Goal: Task Accomplishment & Management: Manage account settings

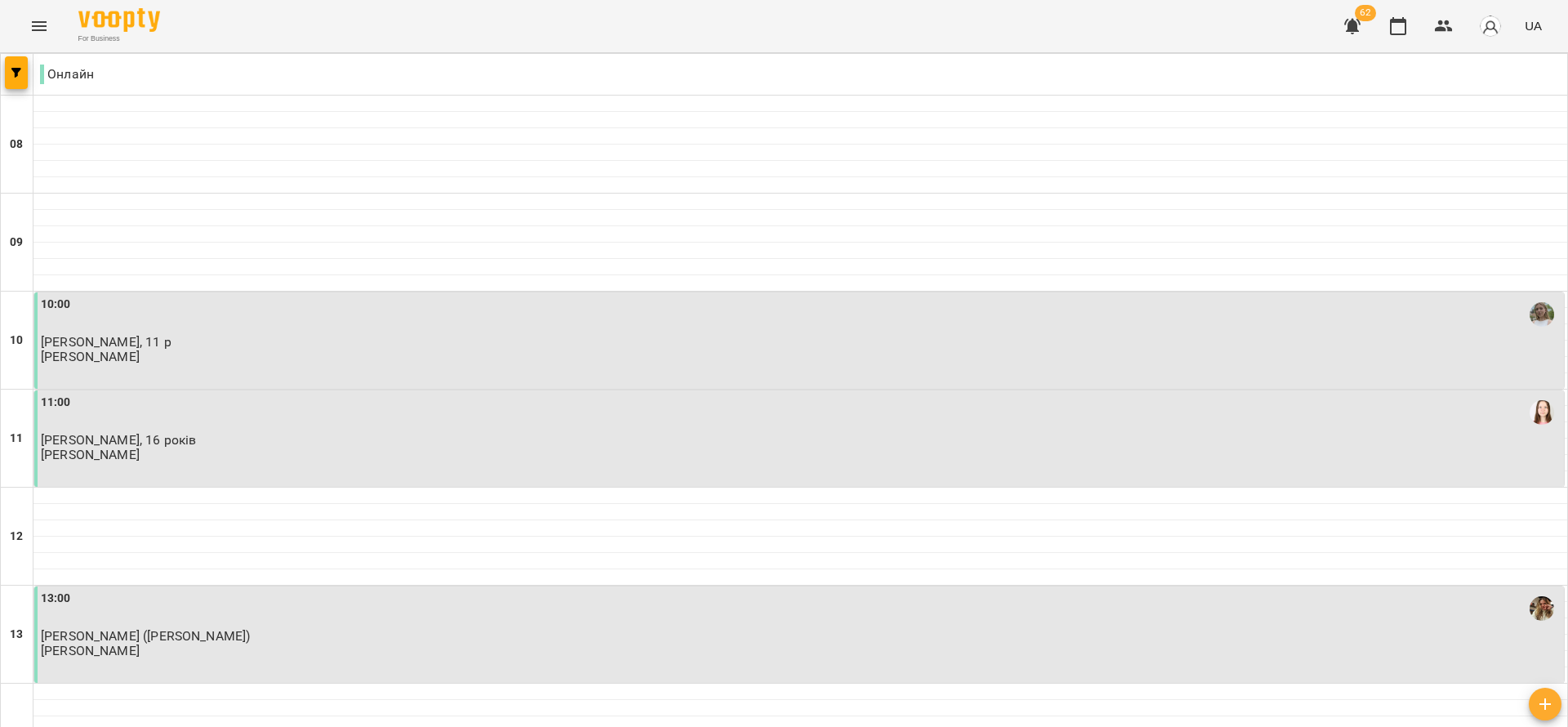
scroll to position [490, 0]
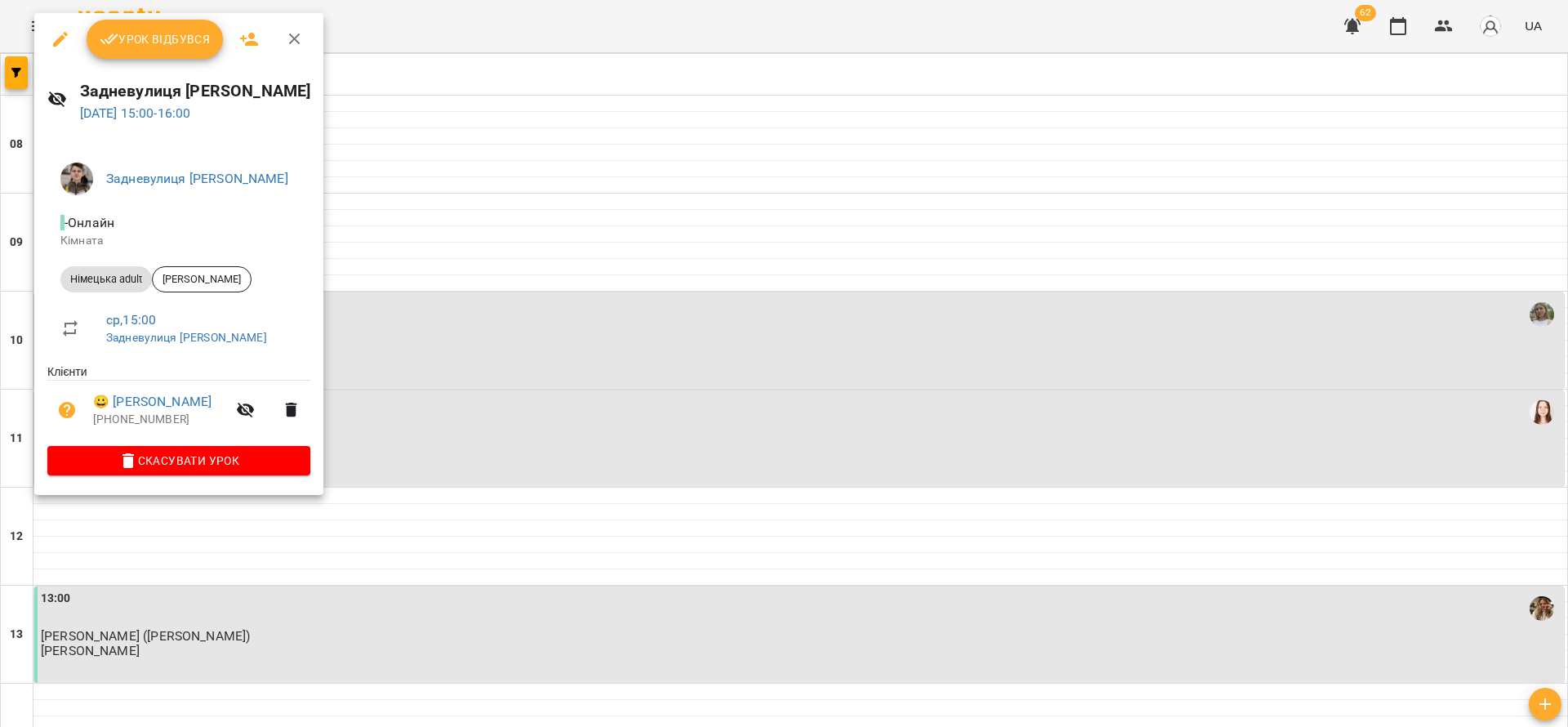
click at [164, 44] on span "Урок відбувся" at bounding box center [156, 39] width 111 height 19
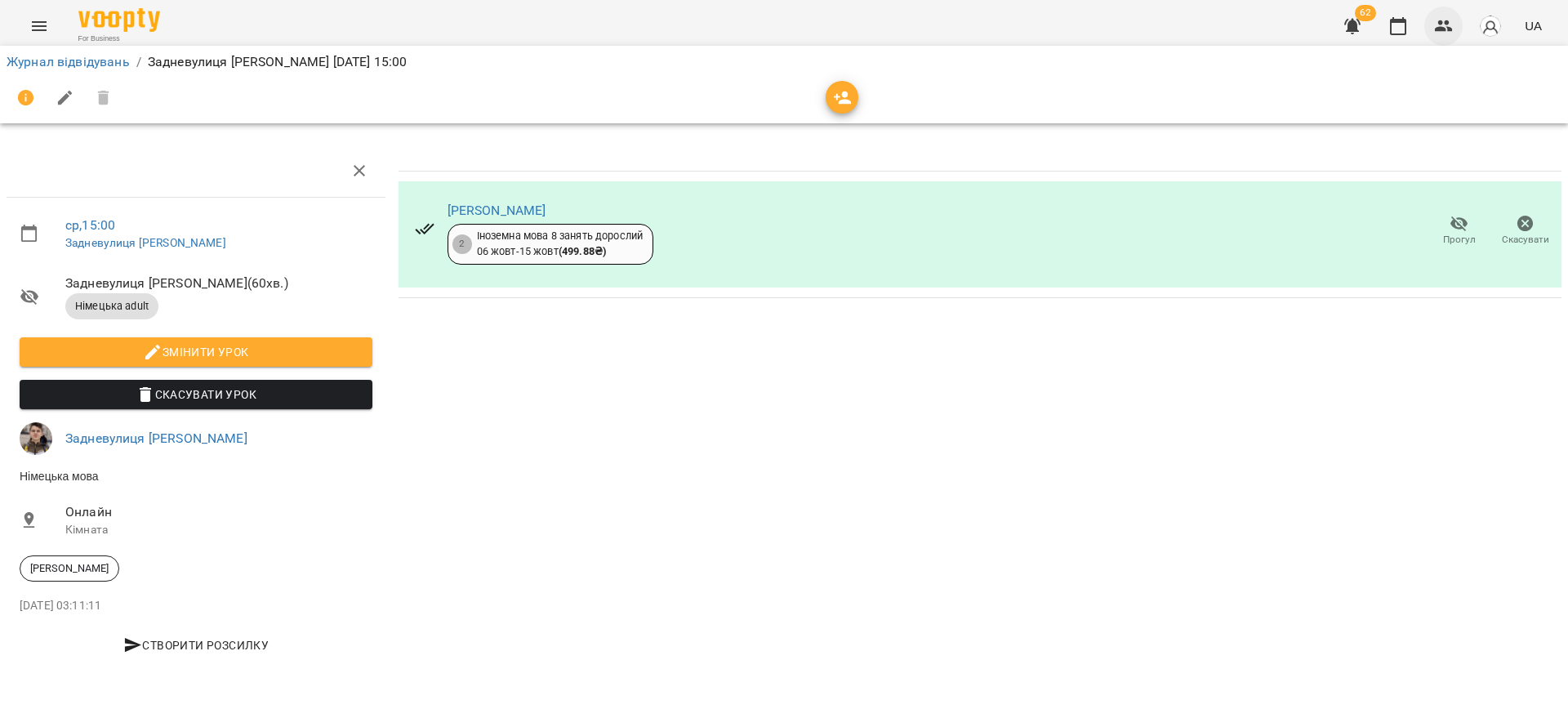
click at [1436, 20] on icon "button" at bounding box center [1444, 26] width 19 height 19
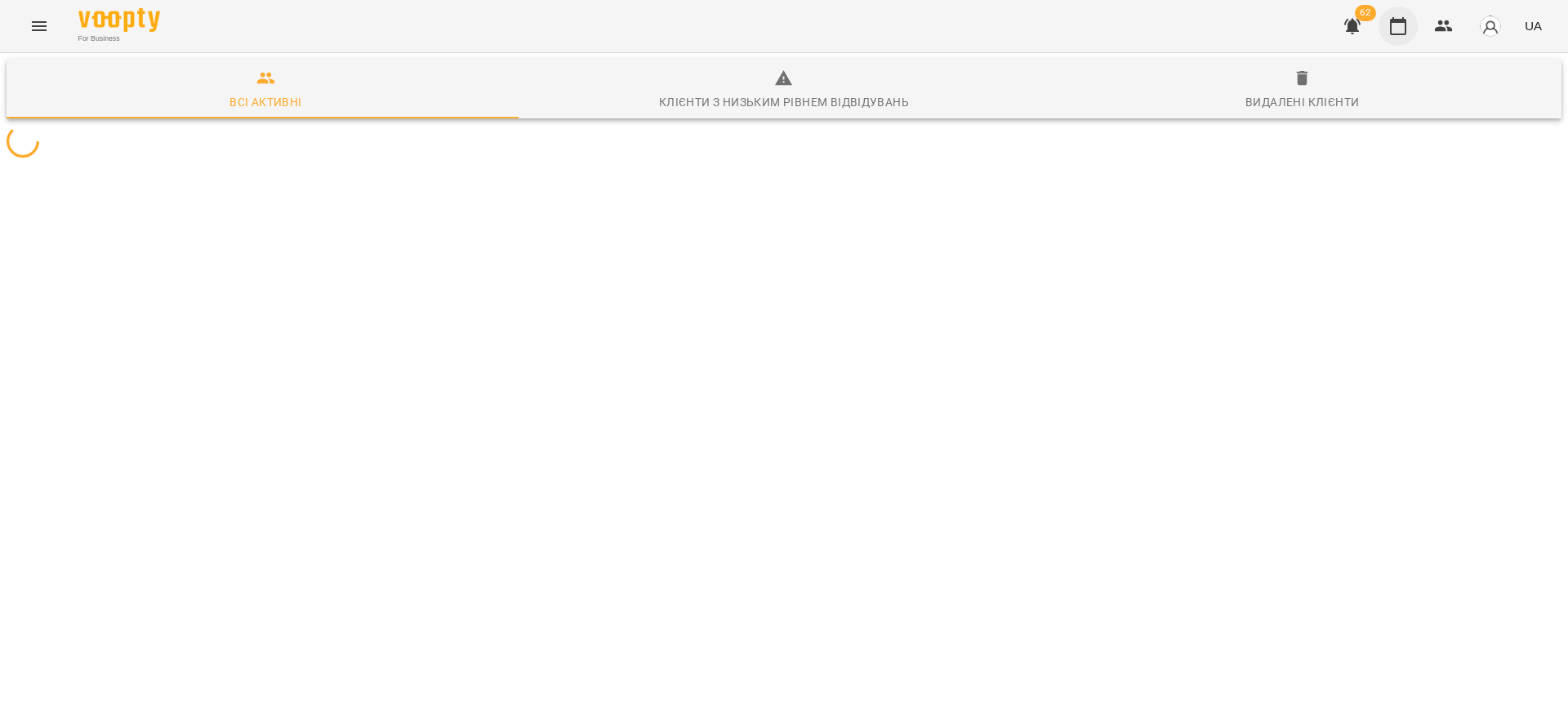
click at [1388, 19] on button "button" at bounding box center [1398, 26] width 39 height 39
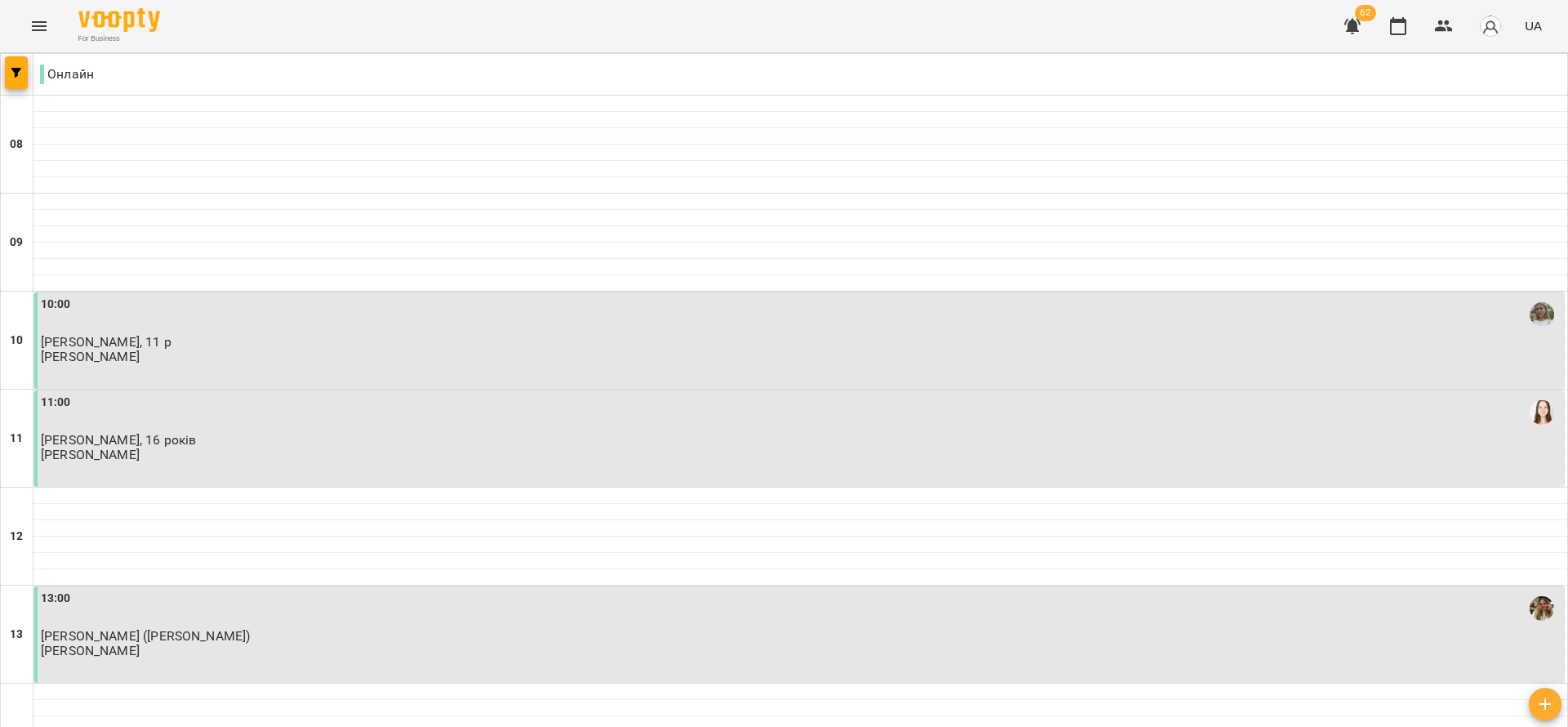
scroll to position [368, 0]
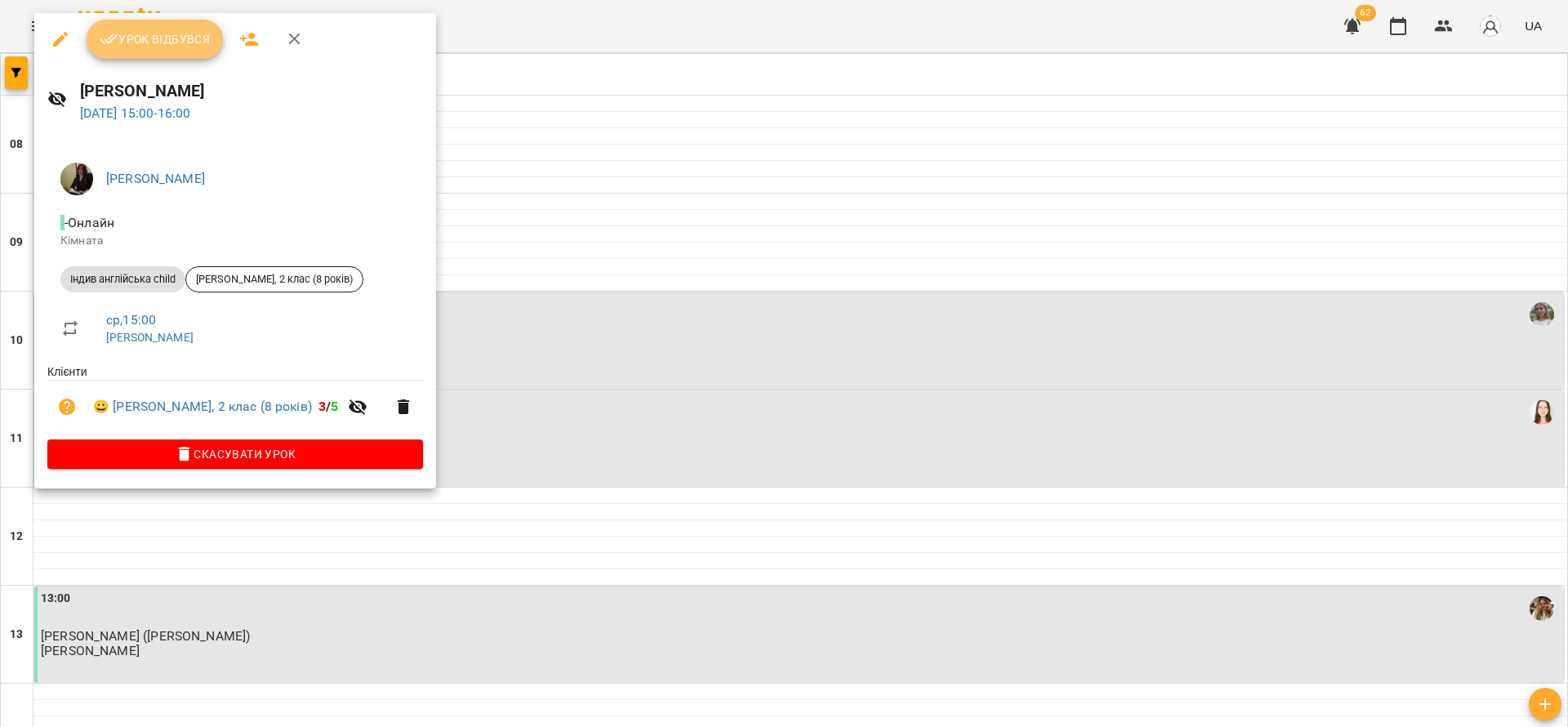
click at [185, 19] on button "Урок відбувся" at bounding box center [155, 38] width 137 height 39
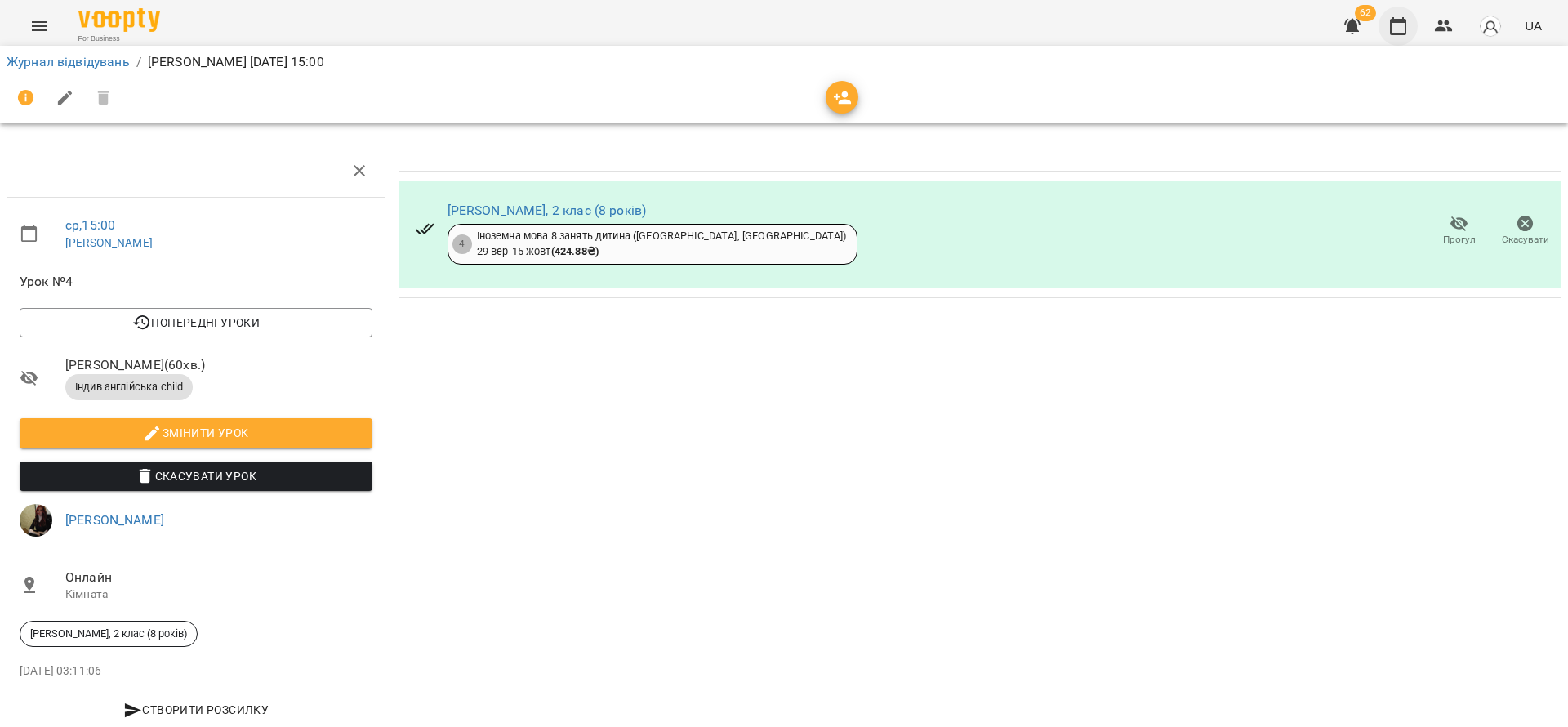
click at [1402, 30] on icon "button" at bounding box center [1398, 26] width 19 height 19
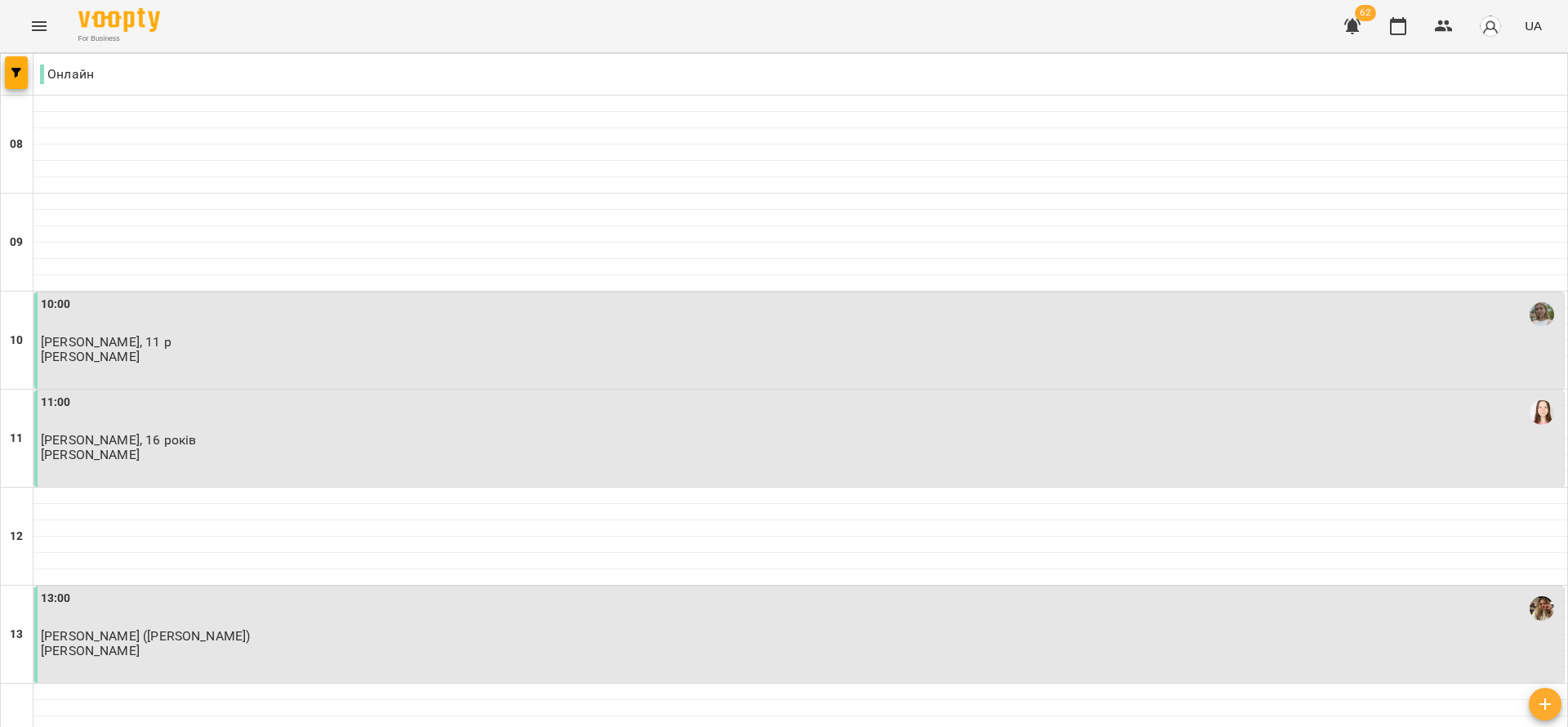
scroll to position [613, 0]
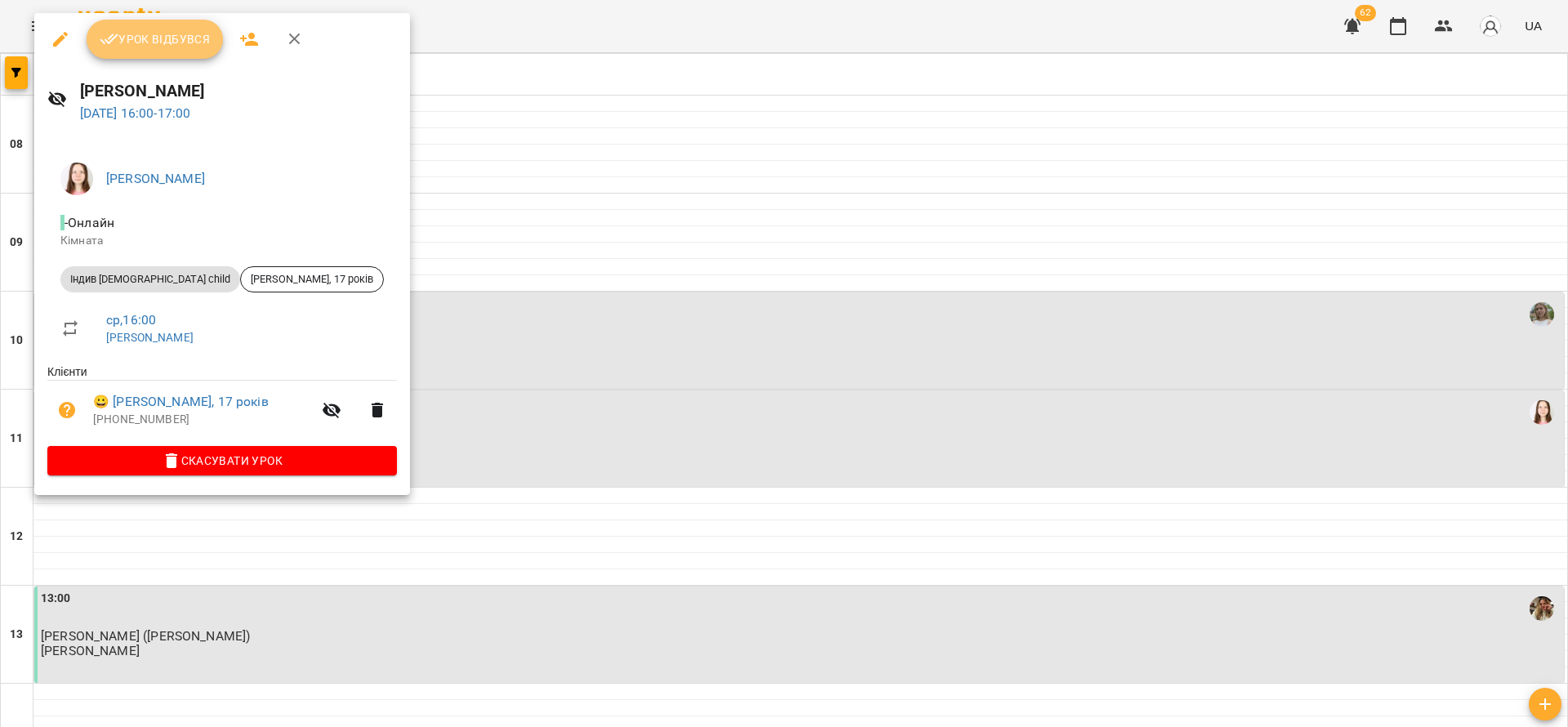
click at [159, 27] on button "Урок відбувся" at bounding box center [155, 38] width 137 height 39
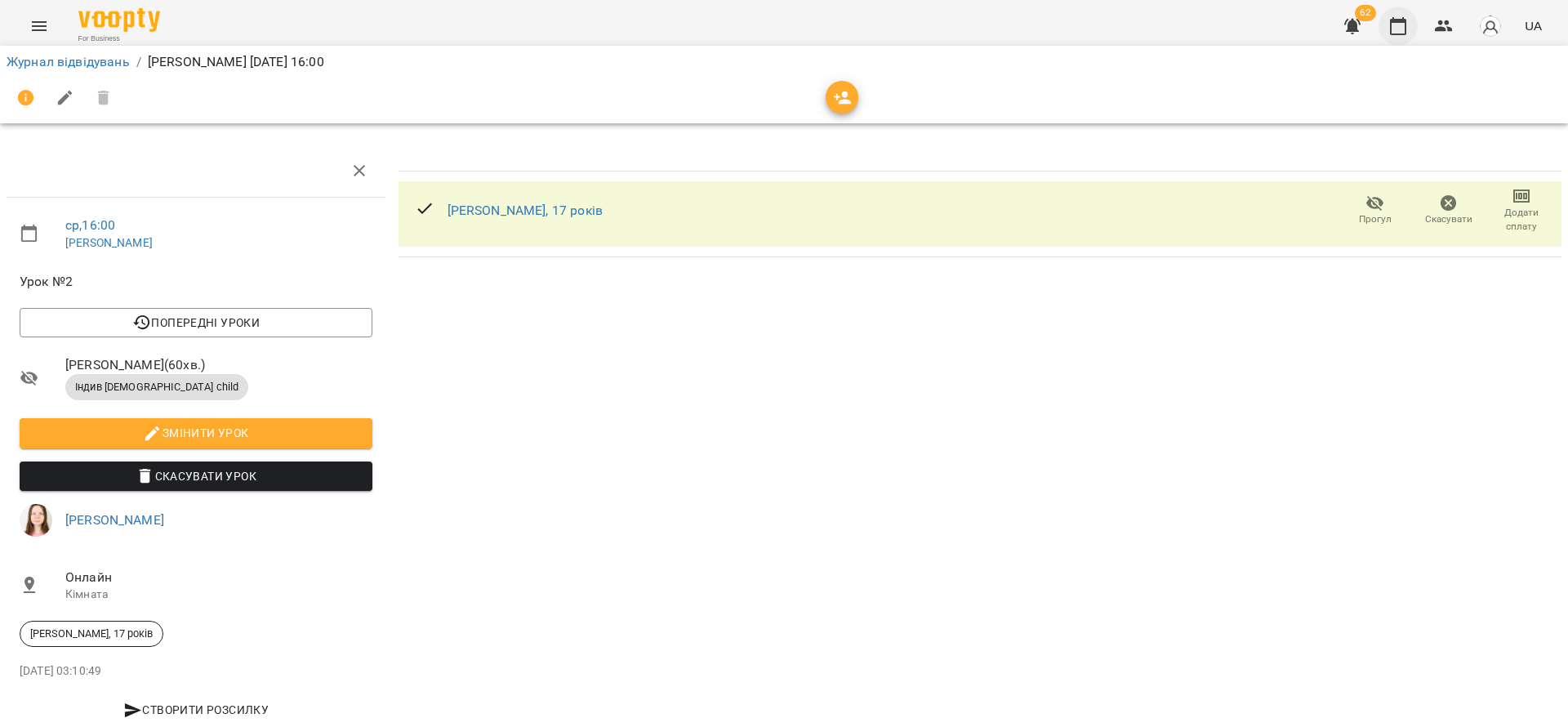
click at [1397, 16] on icon "button" at bounding box center [1398, 26] width 19 height 19
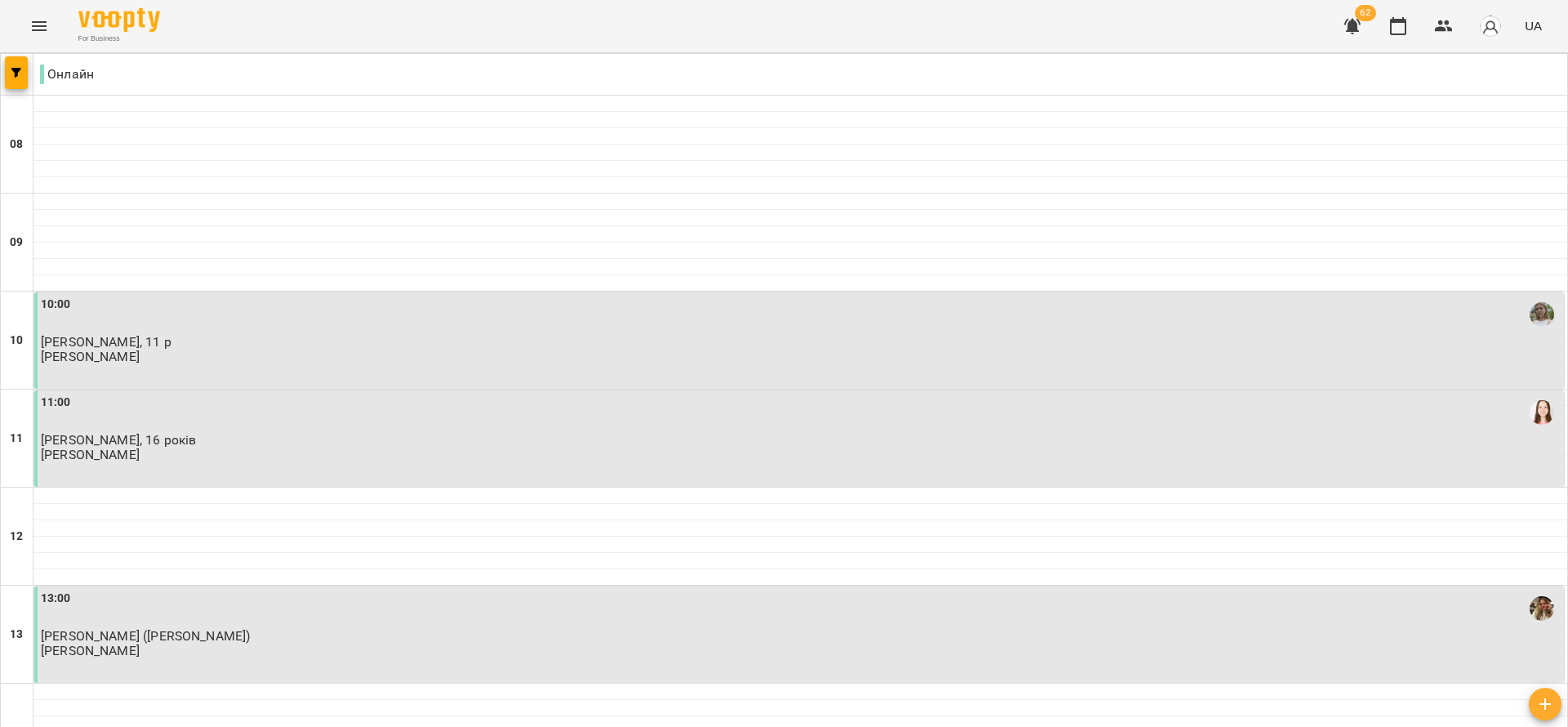
scroll to position [735, 0]
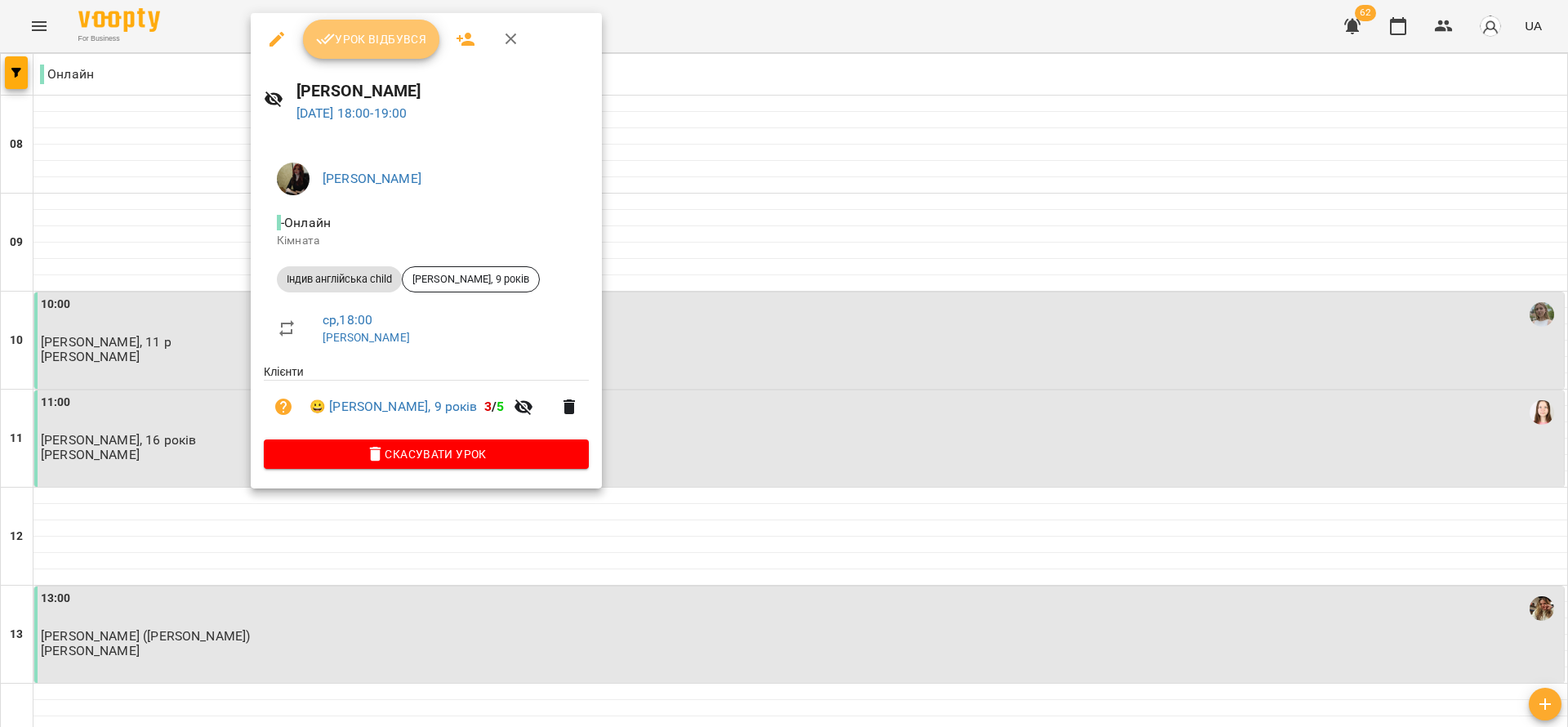
click at [367, 38] on span "Урок відбувся" at bounding box center [372, 39] width 111 height 19
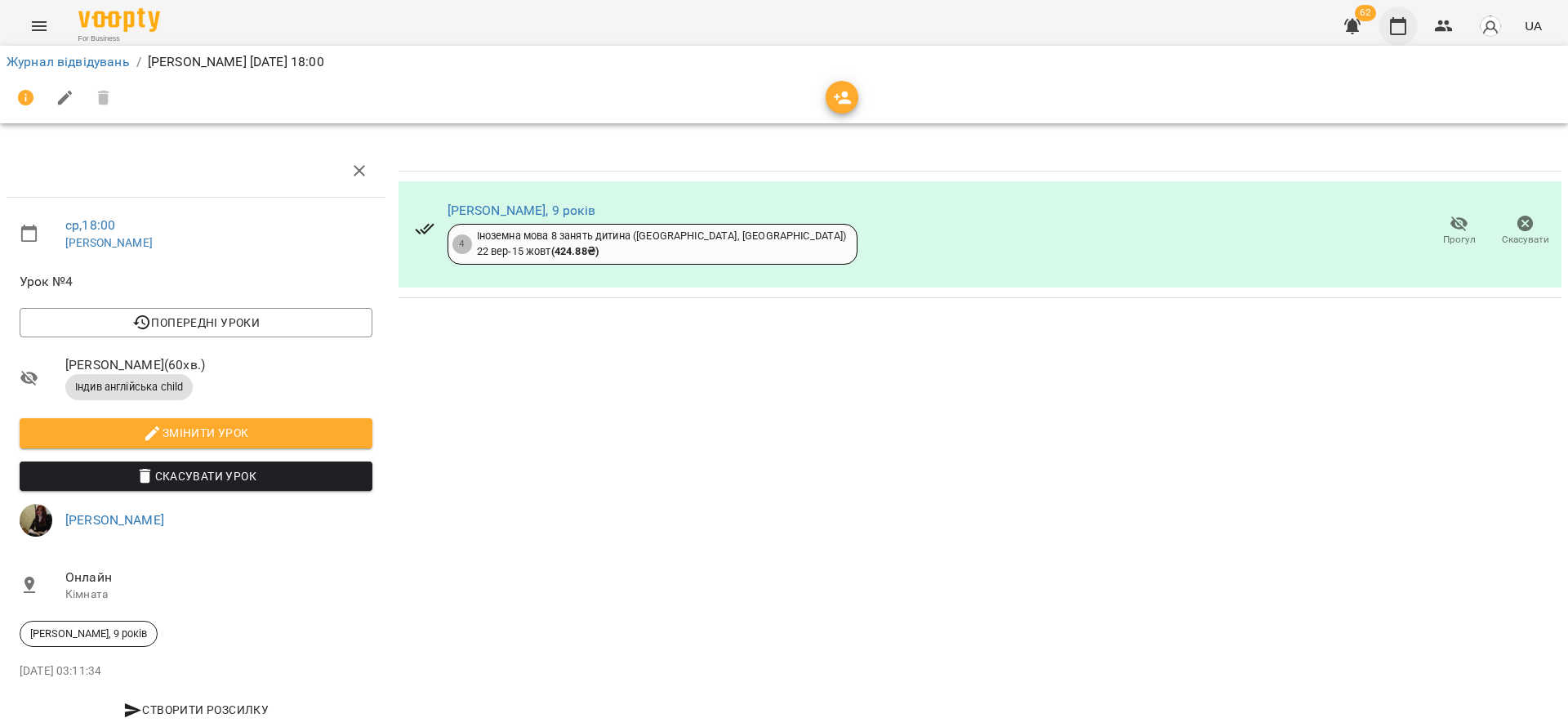
click at [1398, 24] on icon "button" at bounding box center [1398, 26] width 19 height 19
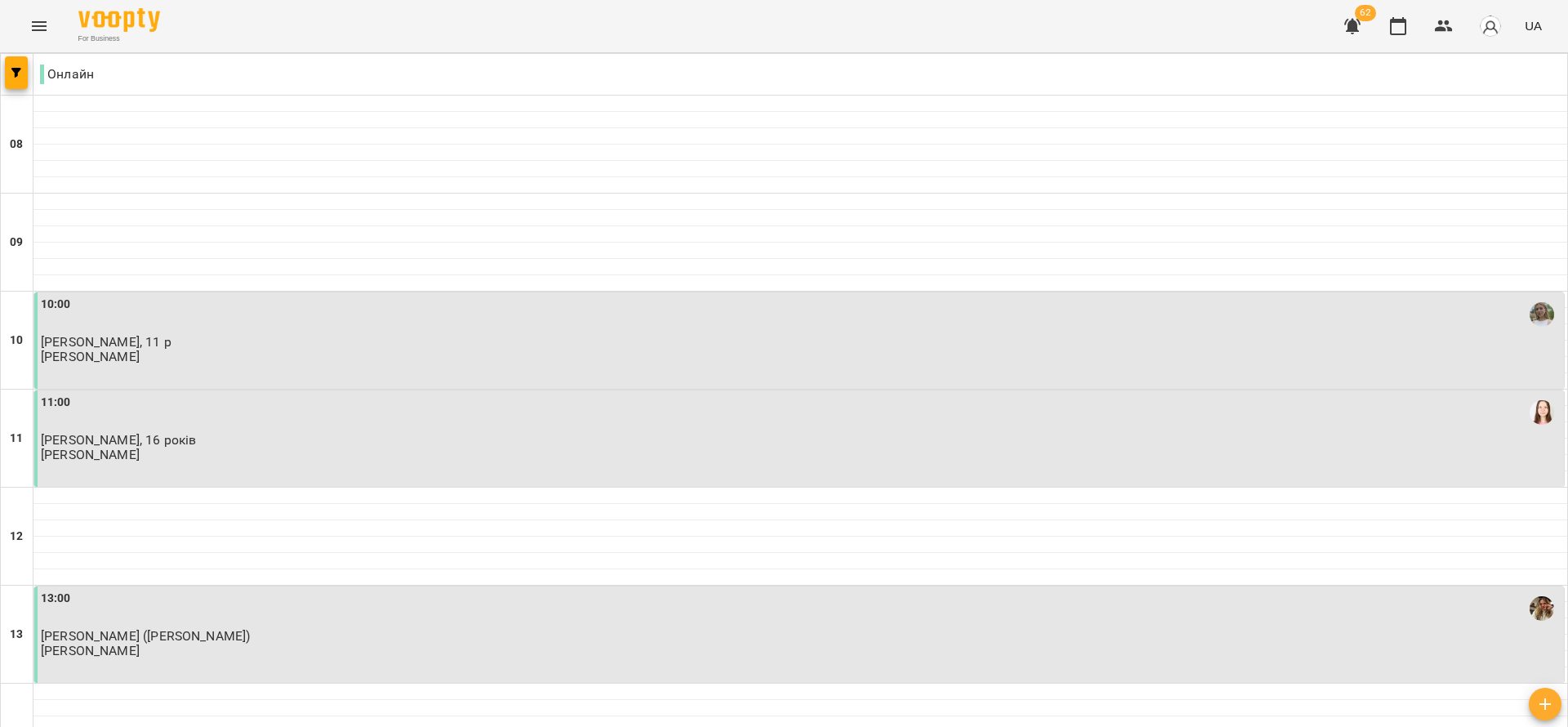
scroll to position [735, 0]
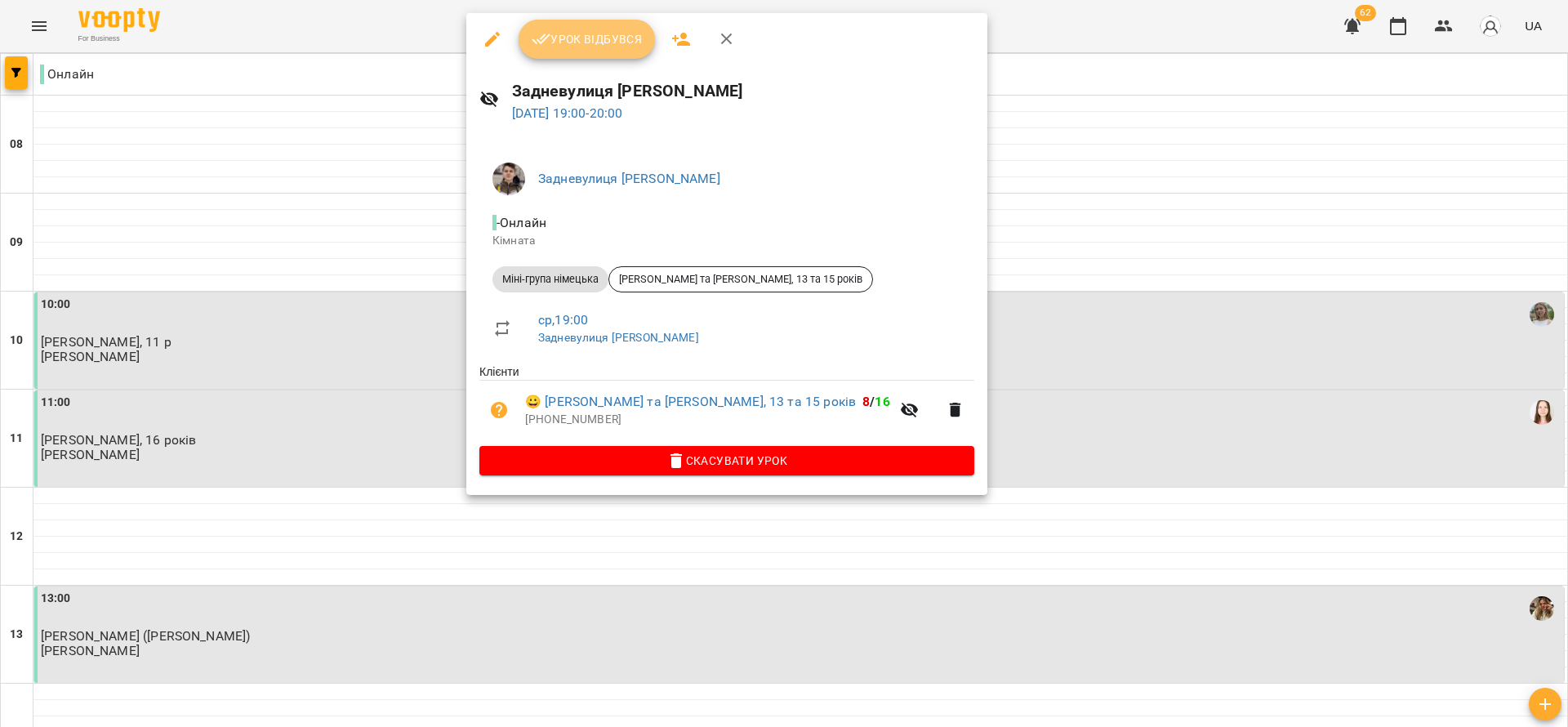
click at [604, 25] on button "Урок відбувся" at bounding box center [587, 38] width 137 height 39
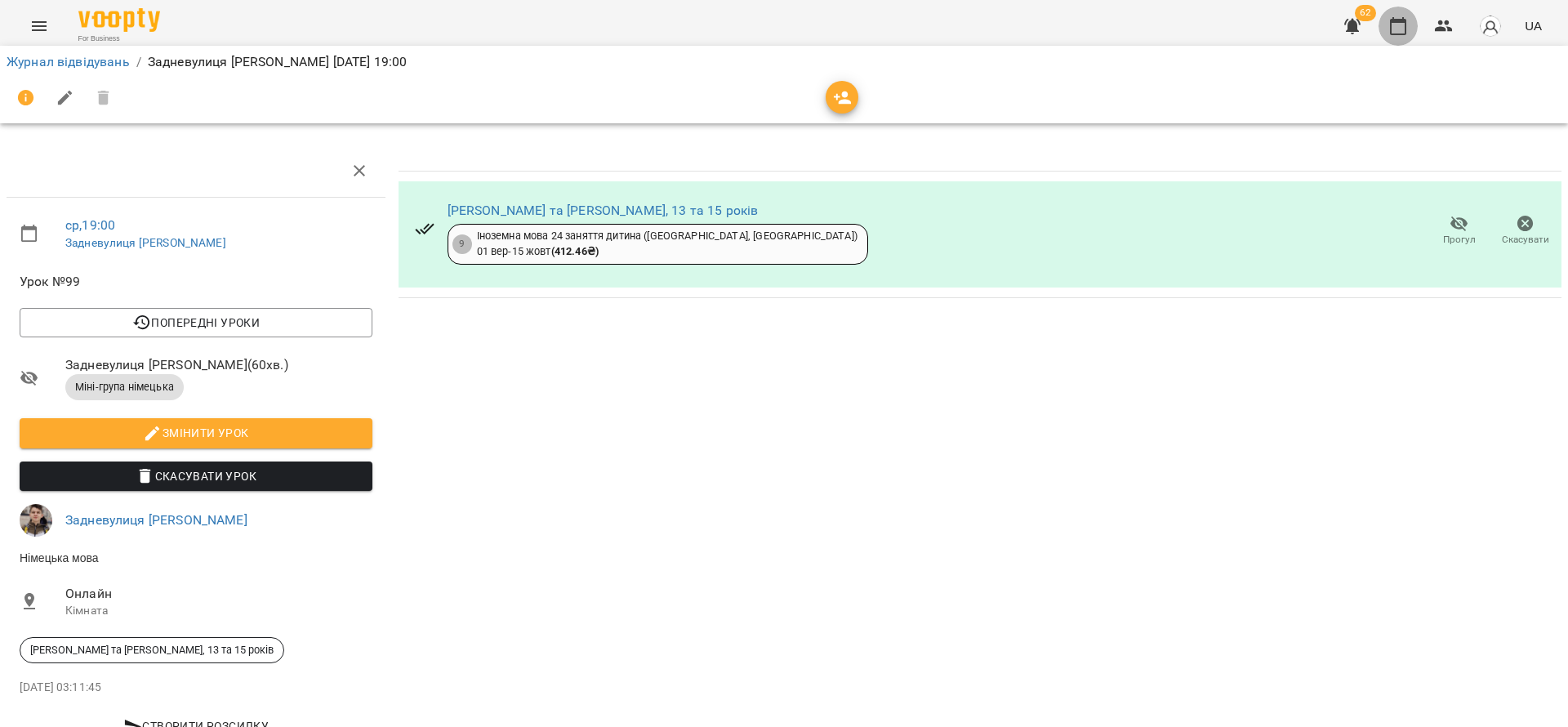
click at [1403, 33] on icon "button" at bounding box center [1398, 26] width 19 height 19
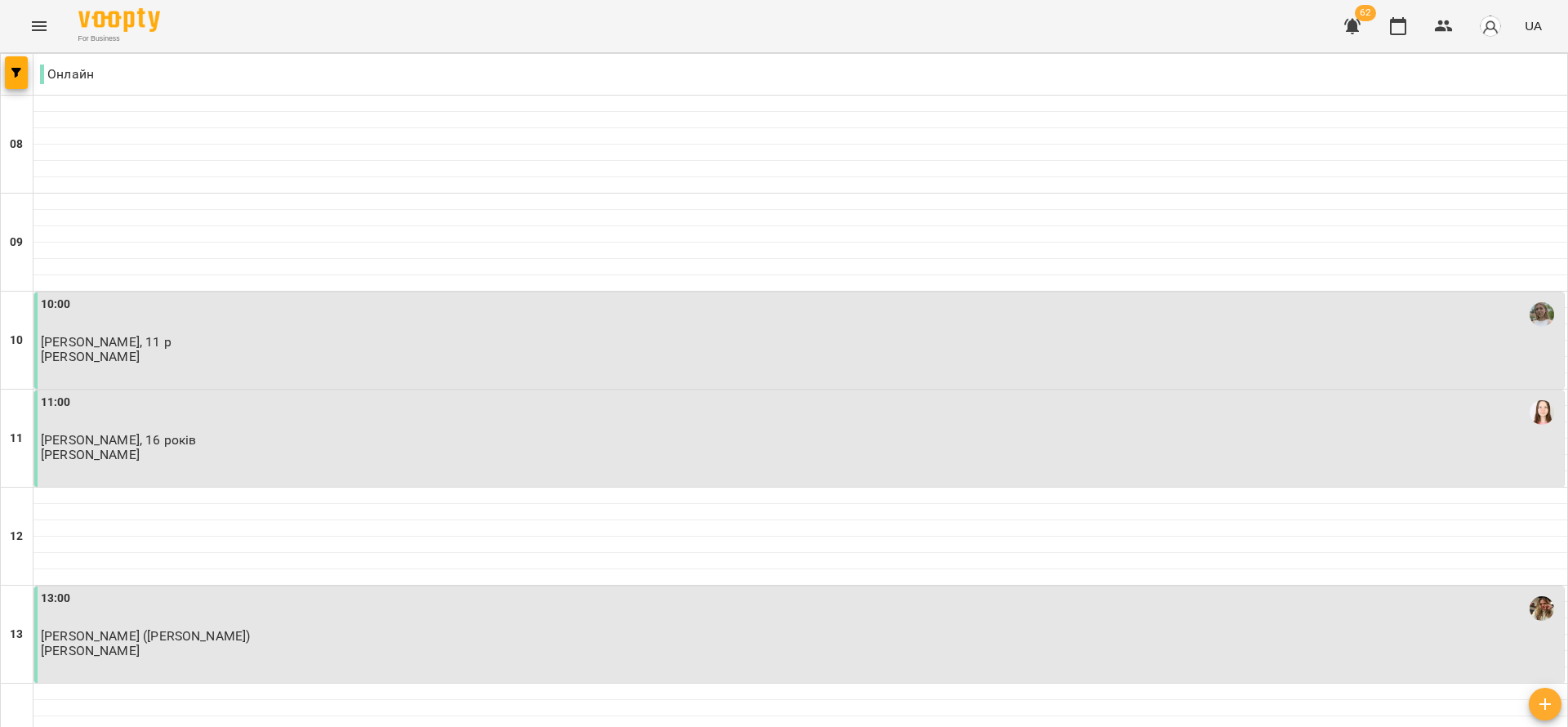
scroll to position [735, 0]
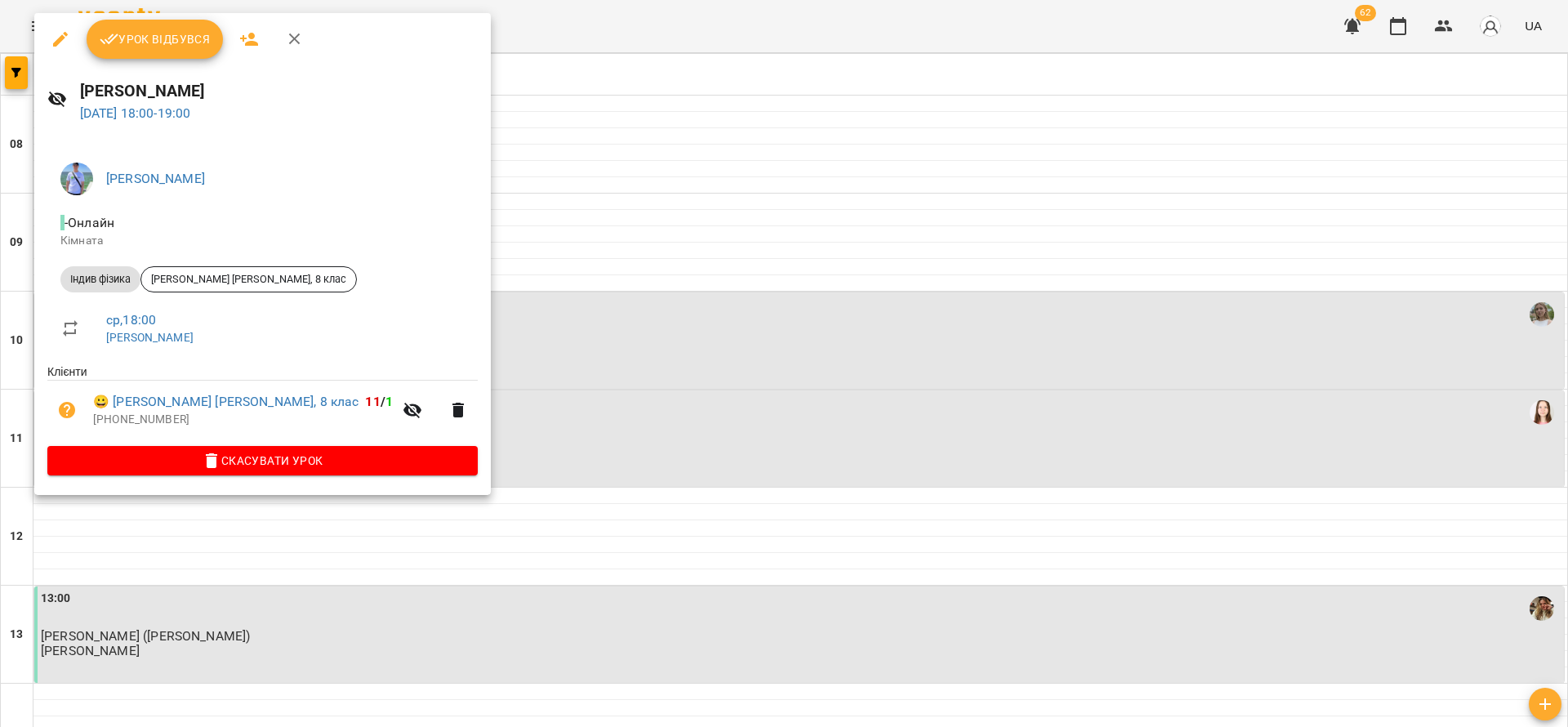
click at [150, 47] on span "Урок відбувся" at bounding box center [156, 39] width 111 height 19
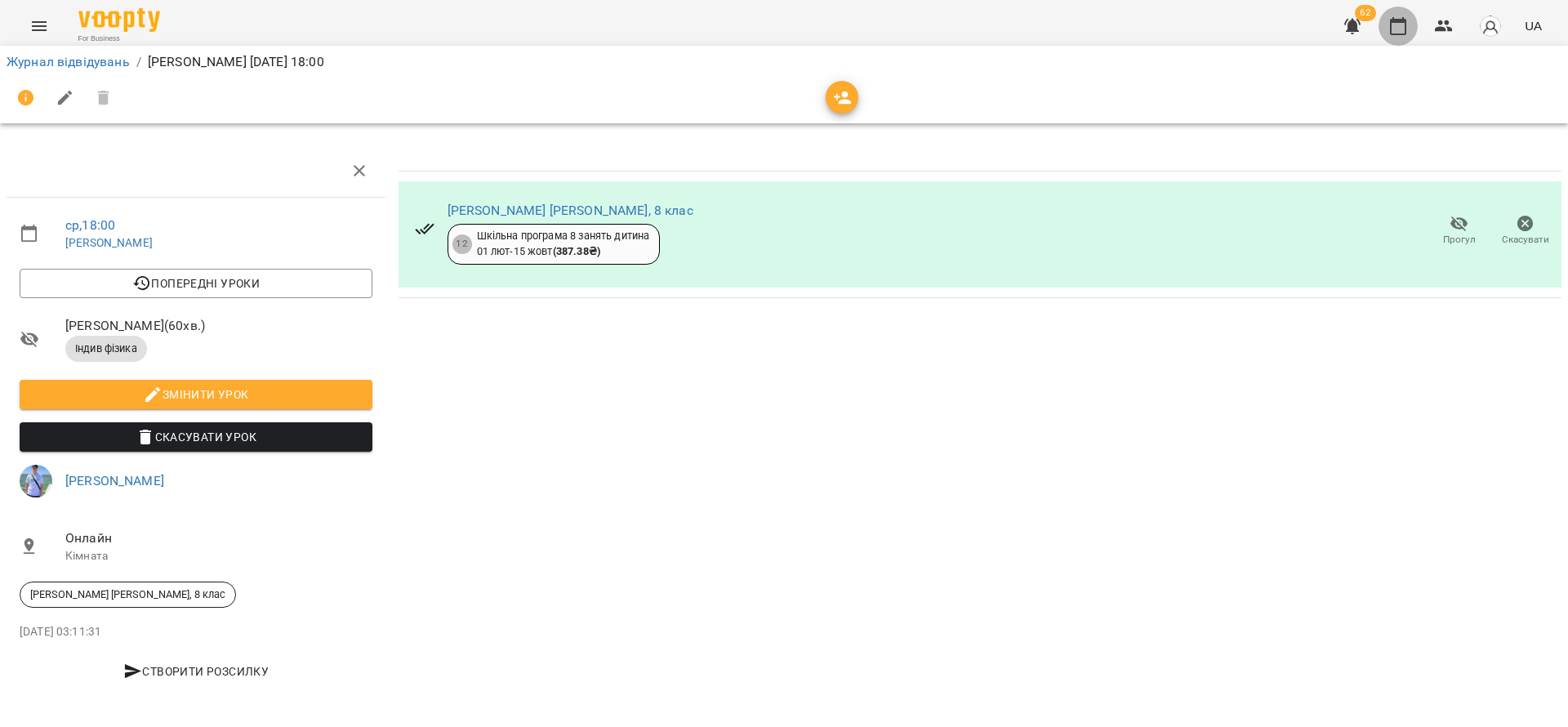
click at [1401, 29] on icon "button" at bounding box center [1398, 26] width 19 height 19
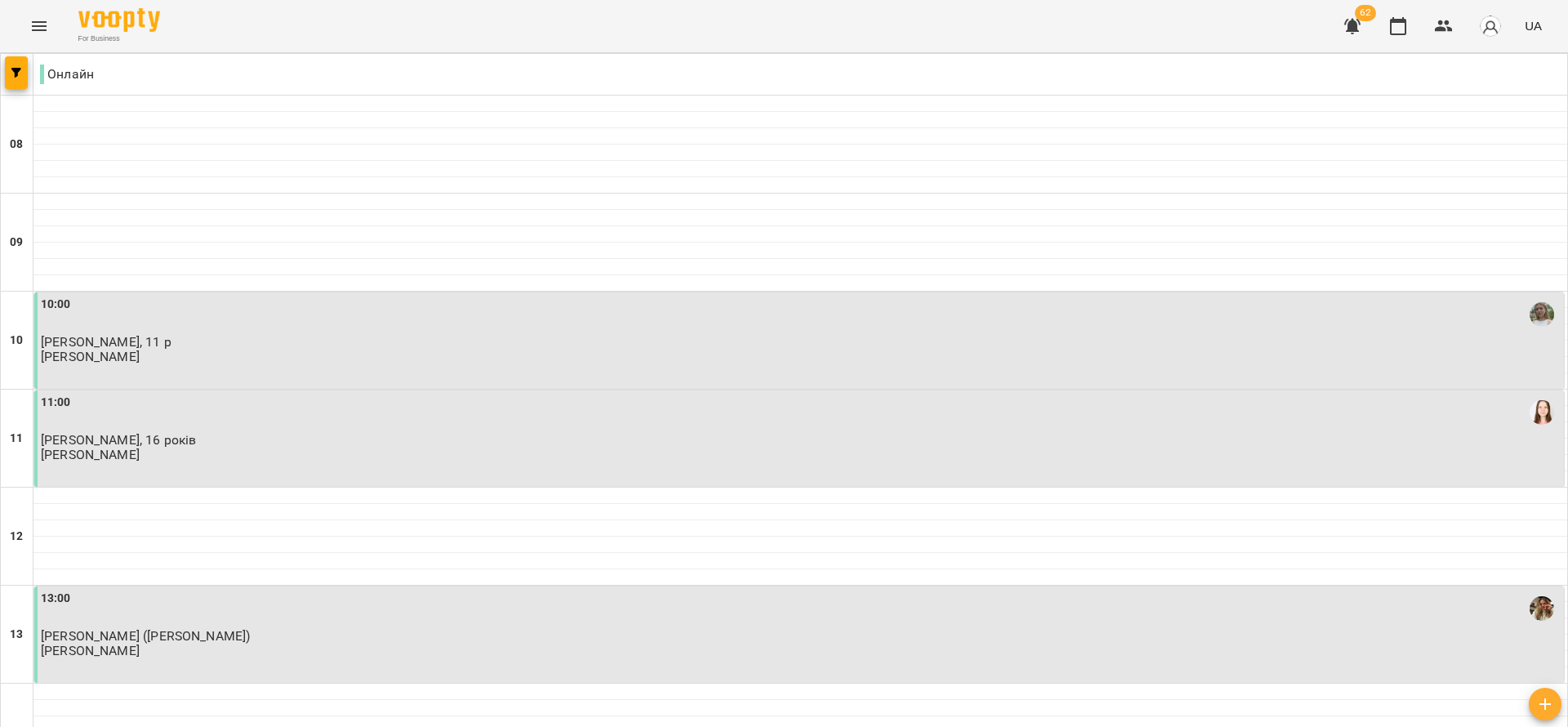
scroll to position [858, 0]
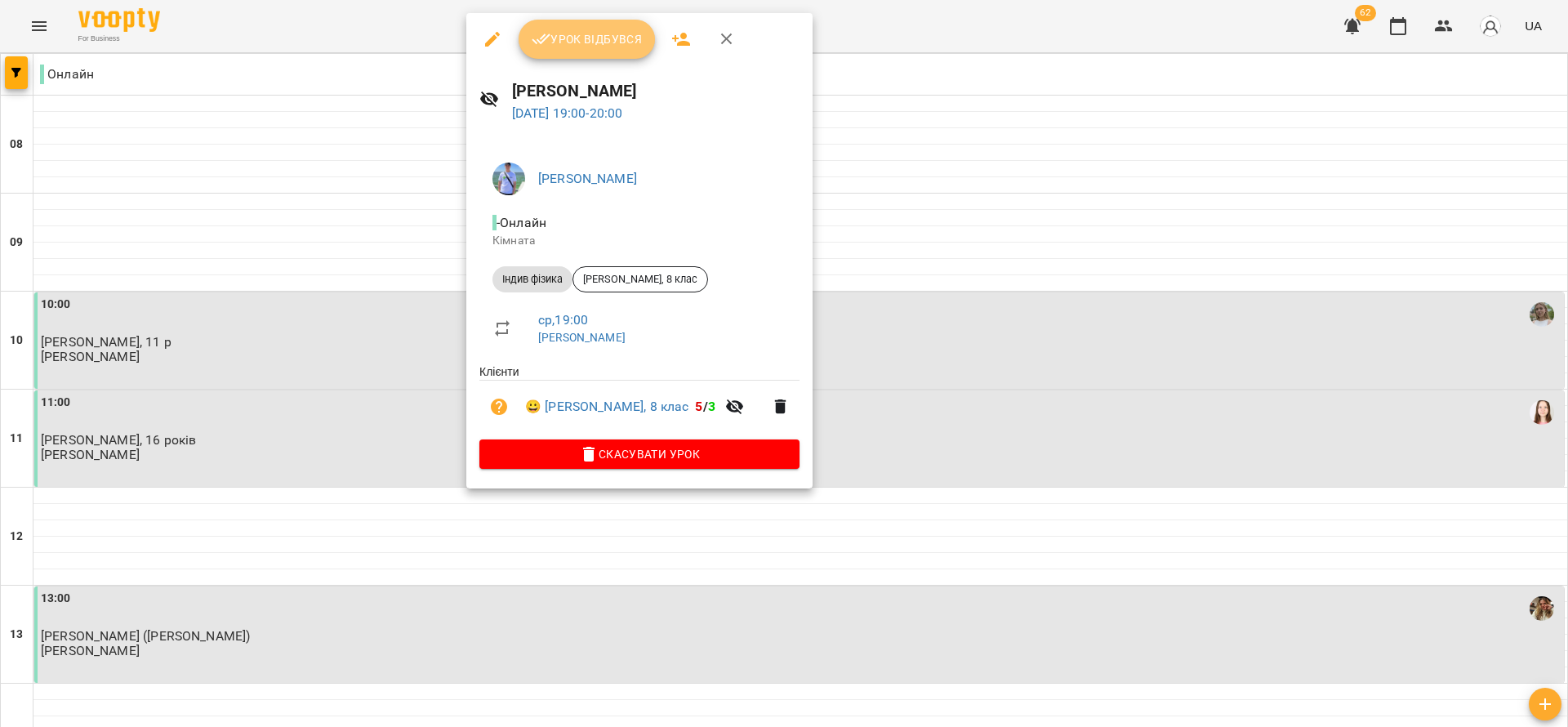
click at [607, 55] on button "Урок відбувся" at bounding box center [587, 38] width 137 height 39
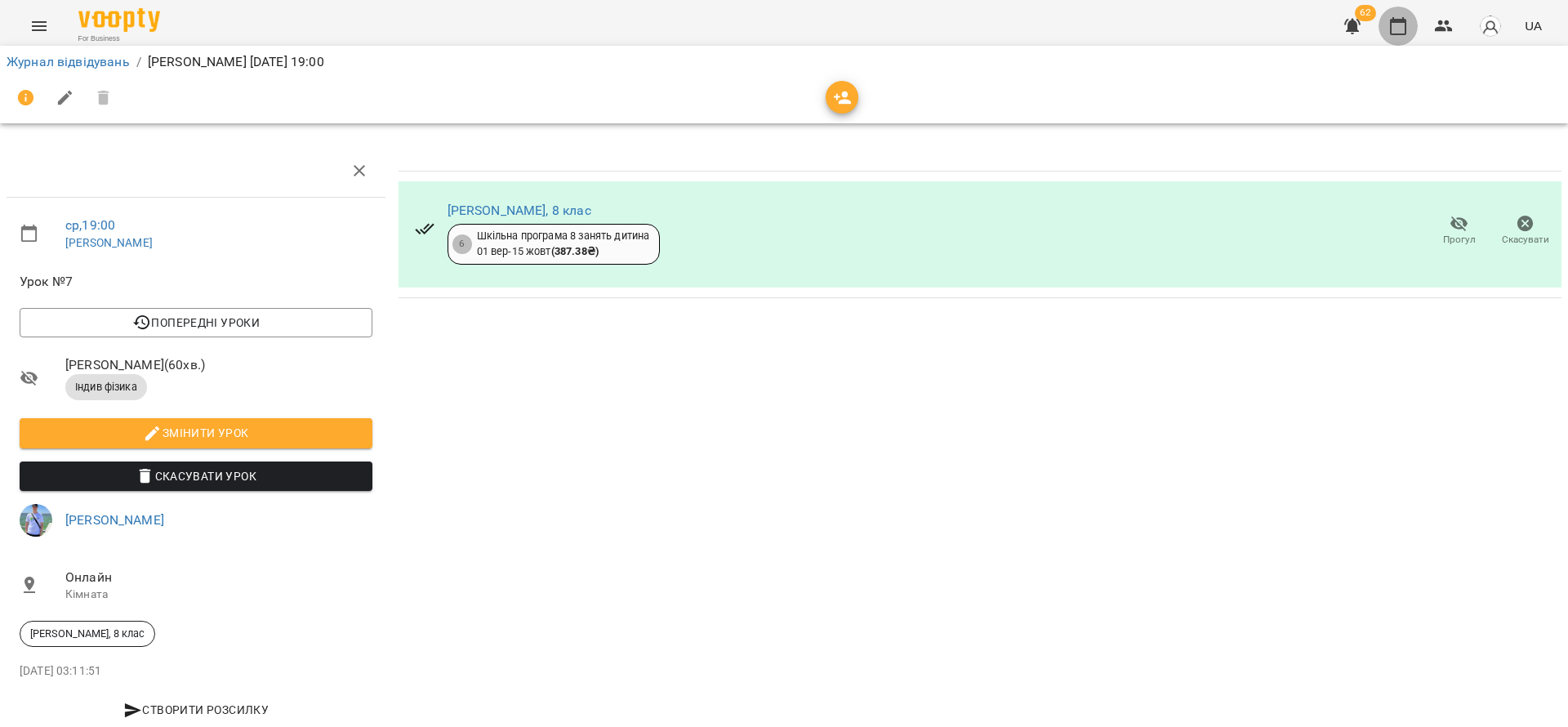
click at [1402, 29] on icon "button" at bounding box center [1398, 26] width 19 height 19
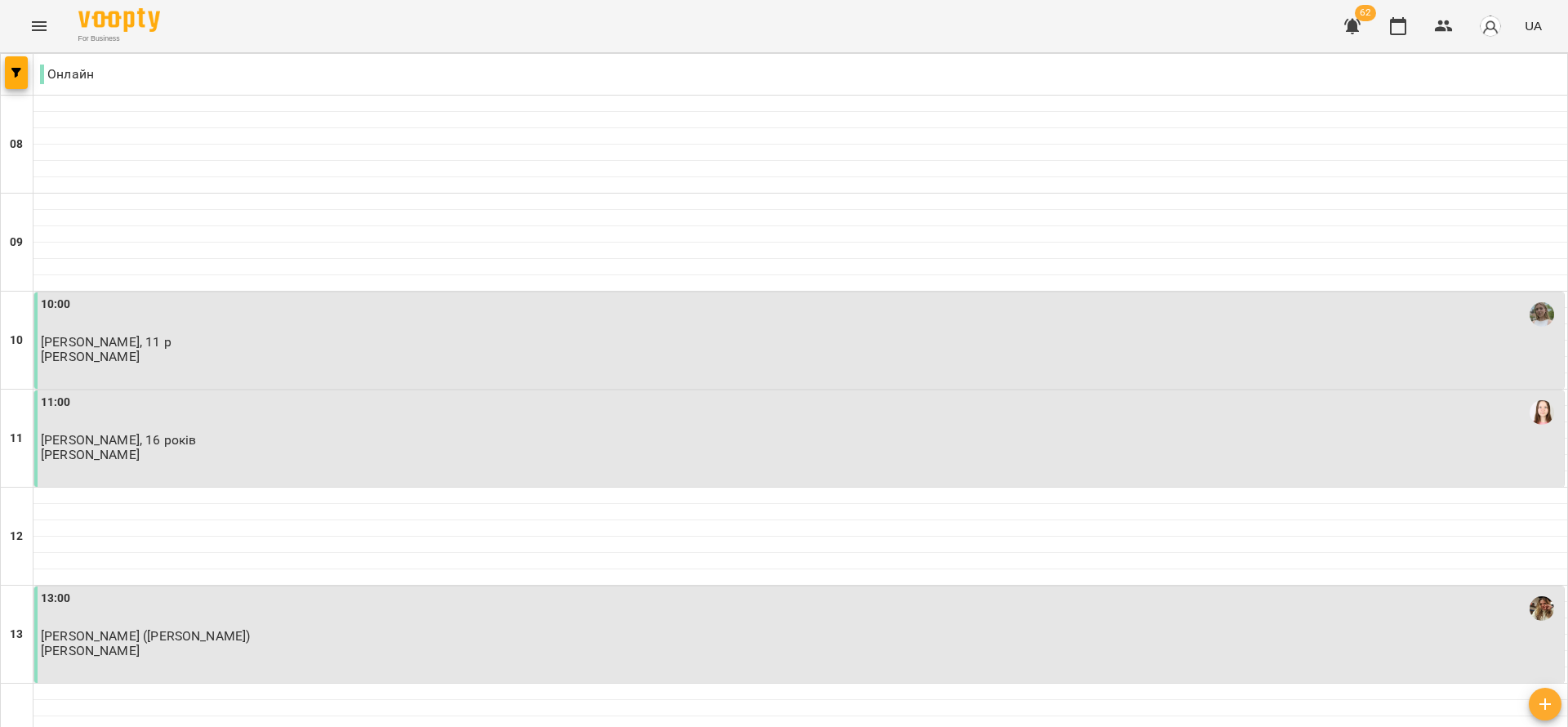
scroll to position [980, 0]
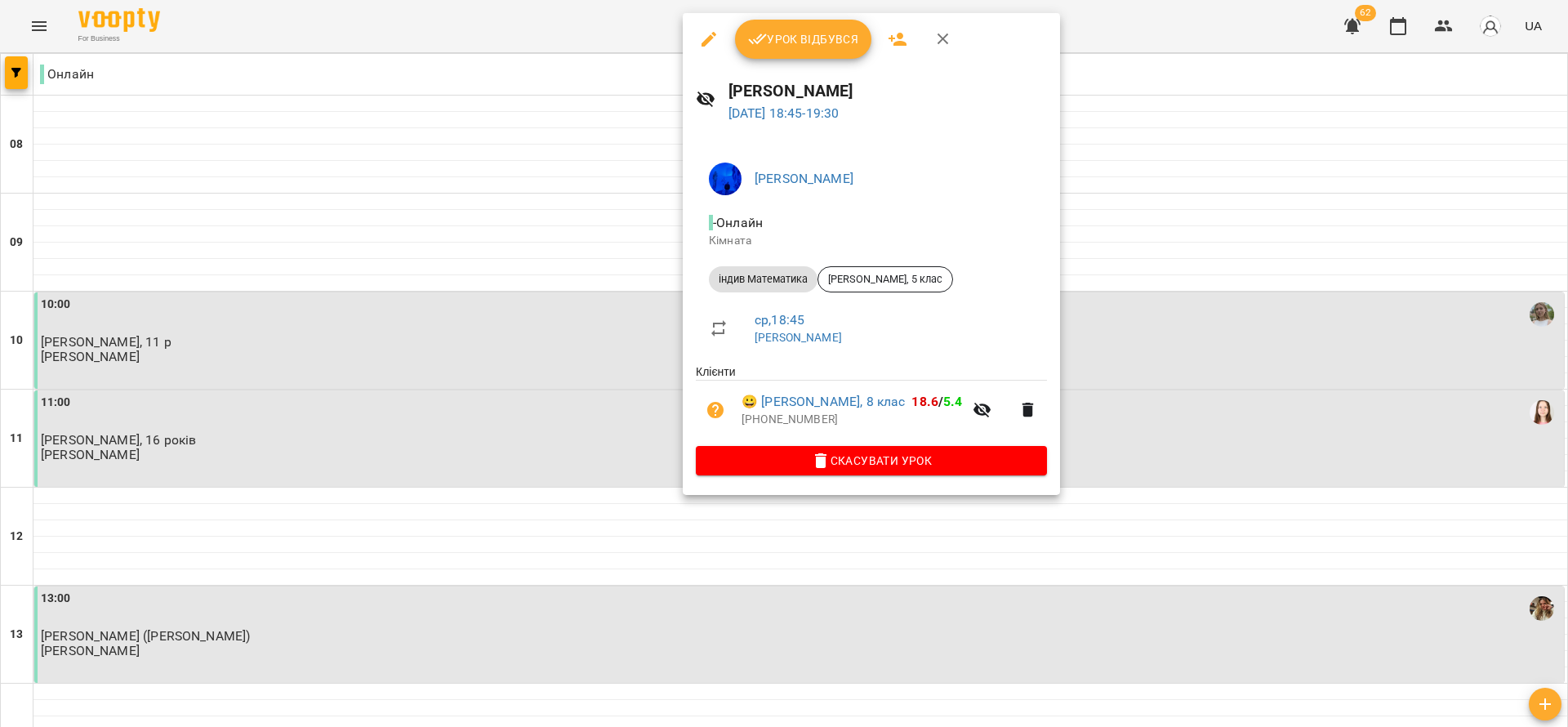
click at [793, 33] on span "Урок відбувся" at bounding box center [804, 39] width 111 height 19
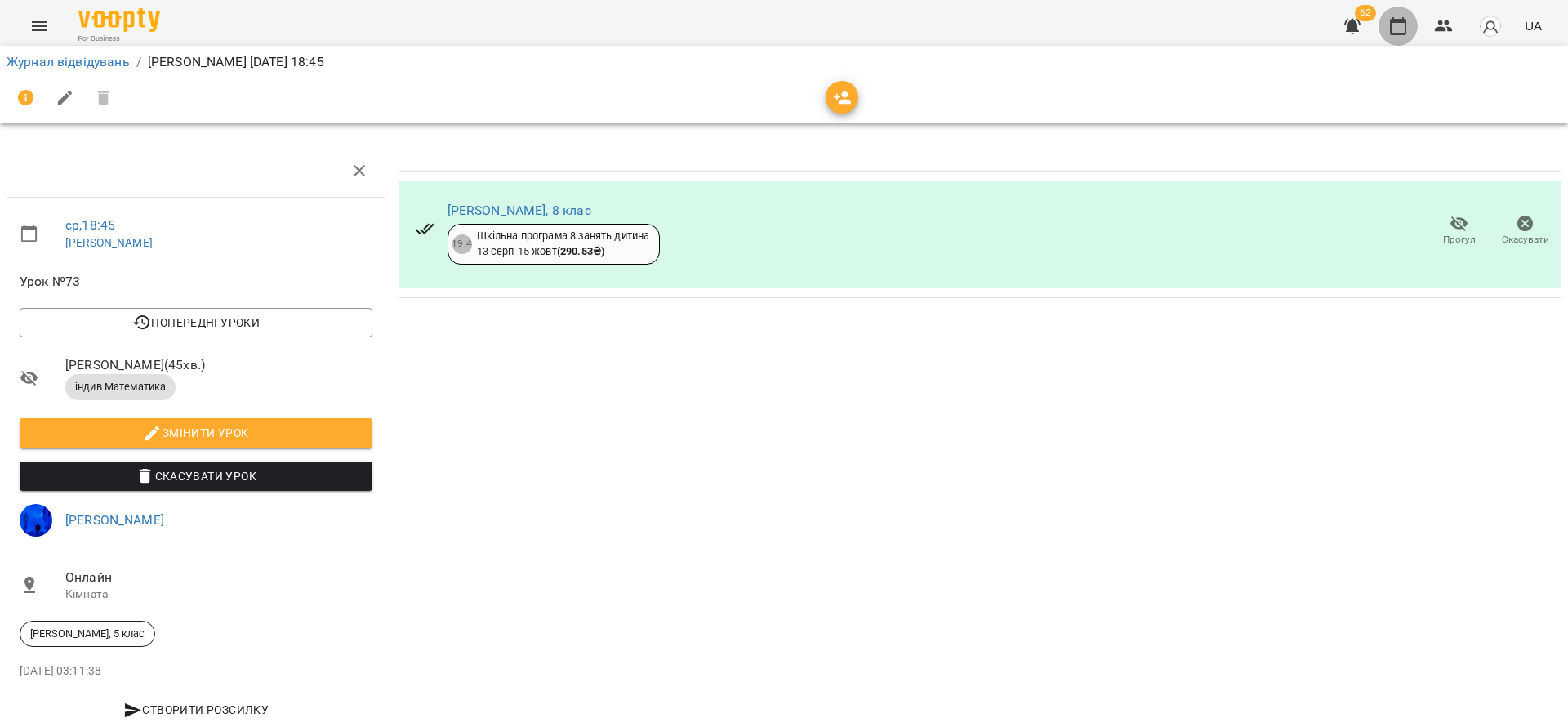
click at [1386, 29] on button "button" at bounding box center [1398, 26] width 39 height 39
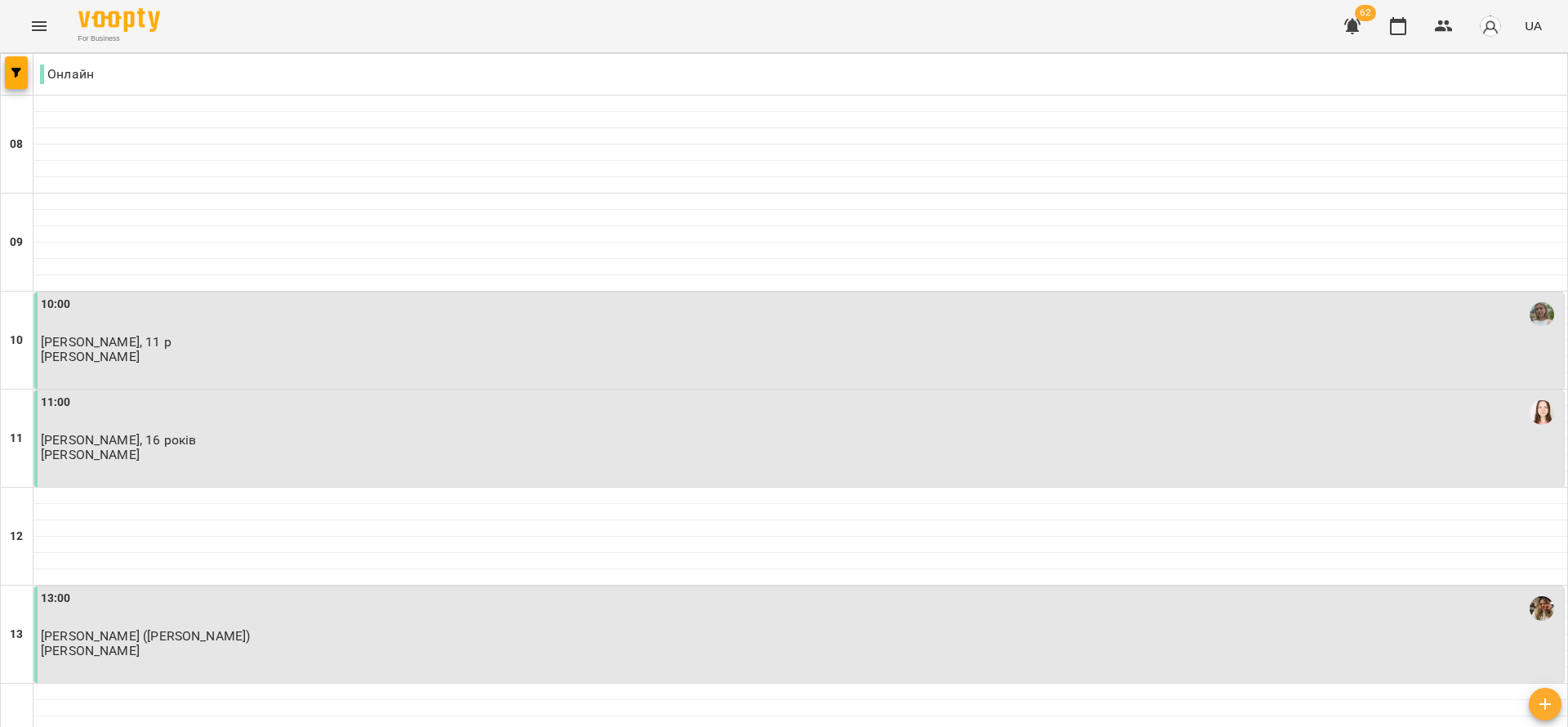
scroll to position [980, 0]
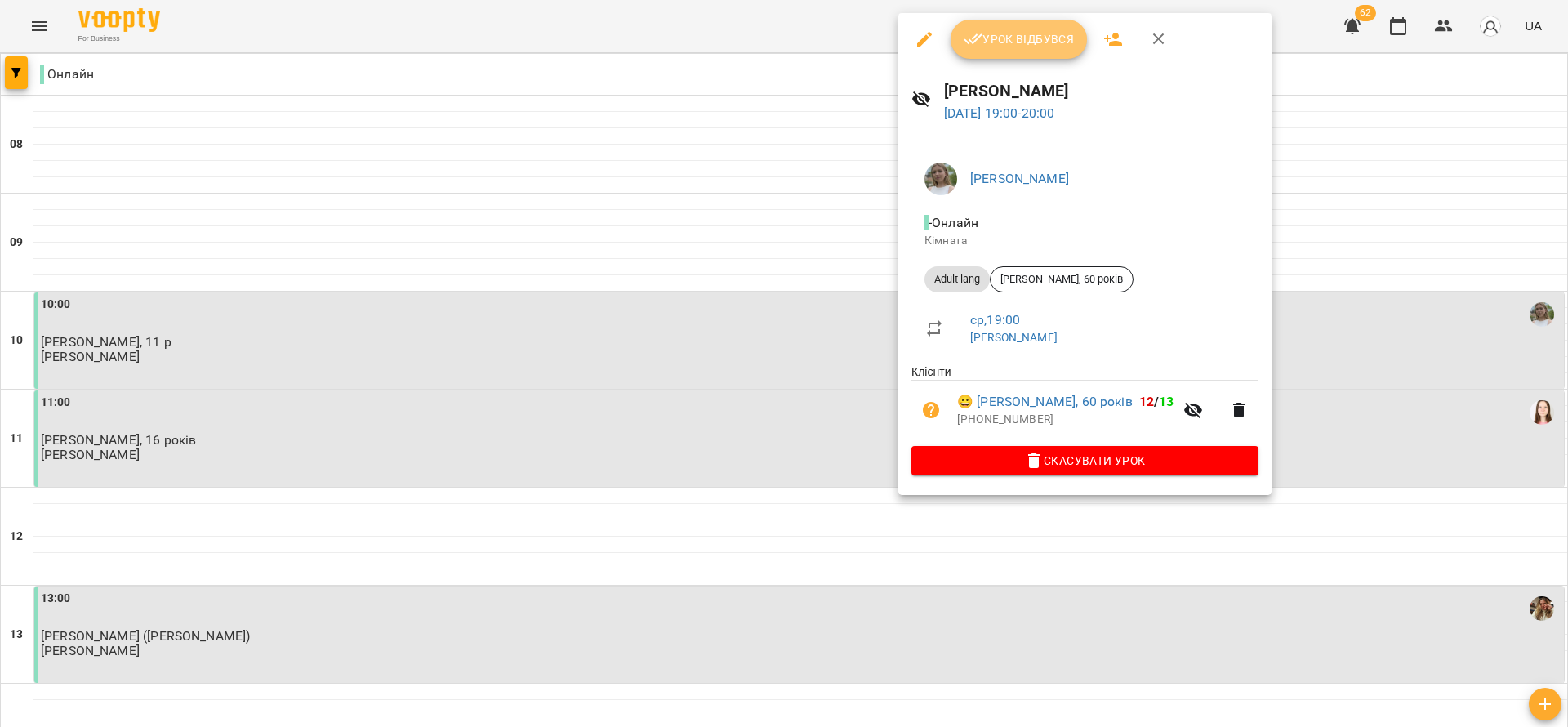
click at [1040, 54] on button "Урок відбувся" at bounding box center [1018, 38] width 137 height 39
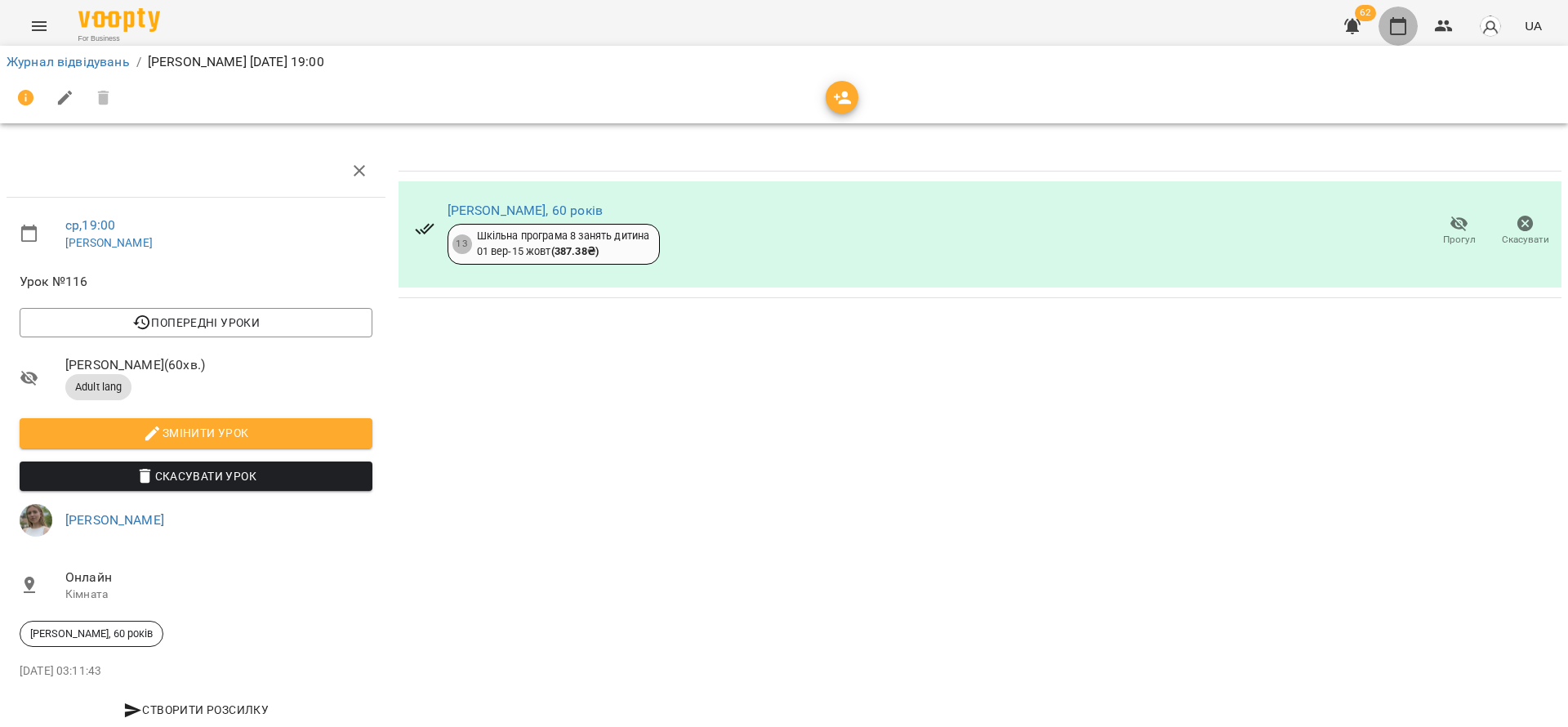
click at [1407, 28] on icon "button" at bounding box center [1398, 26] width 16 height 18
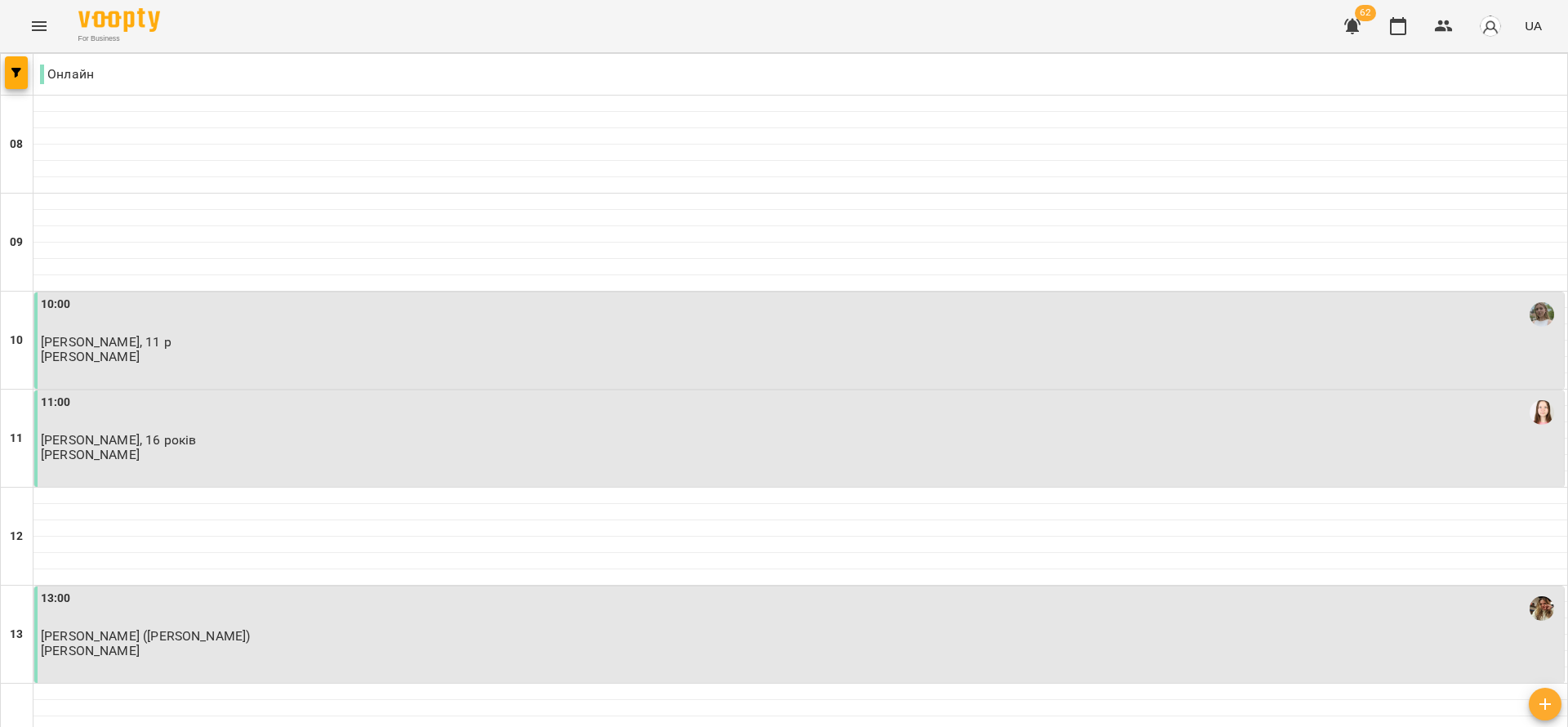
scroll to position [858, 0]
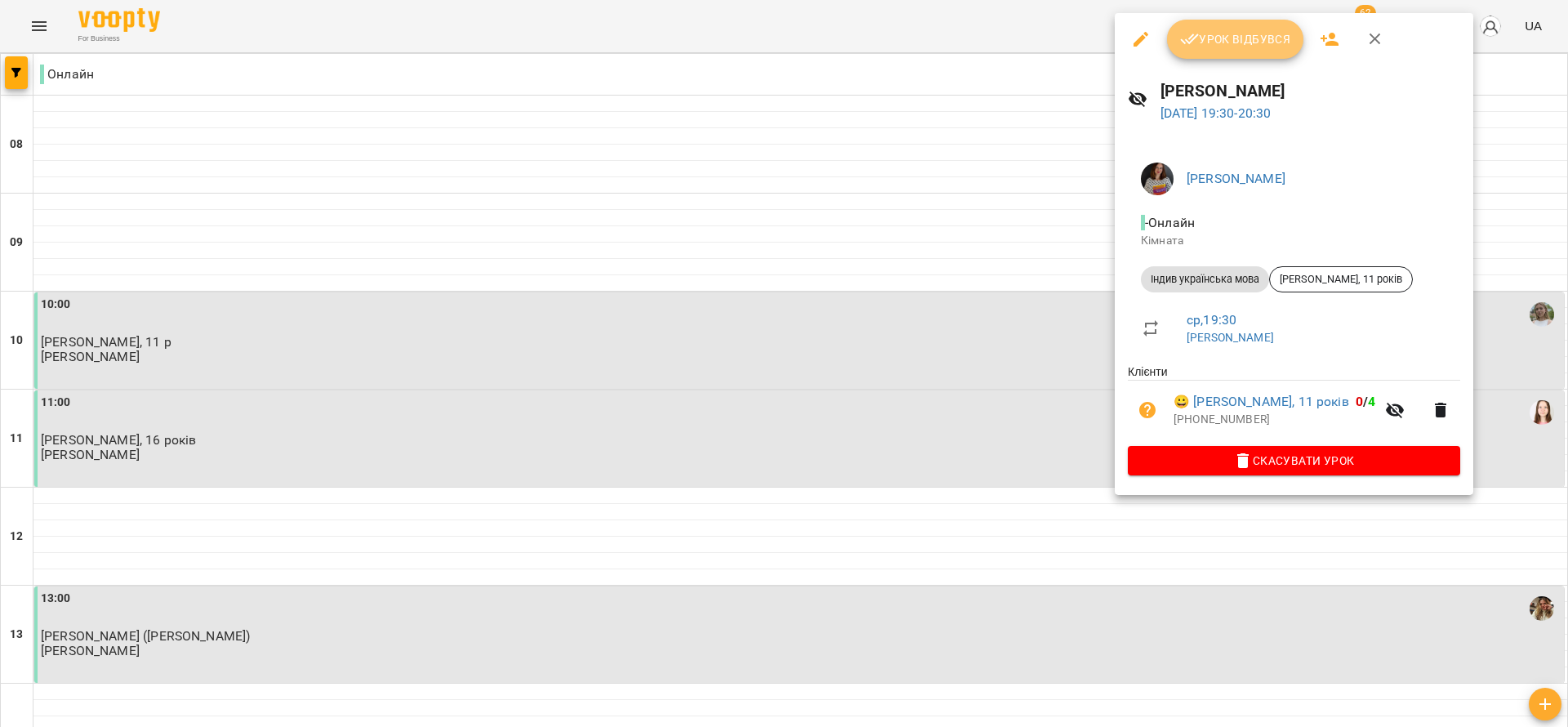
click at [1260, 37] on span "Урок відбувся" at bounding box center [1236, 39] width 111 height 19
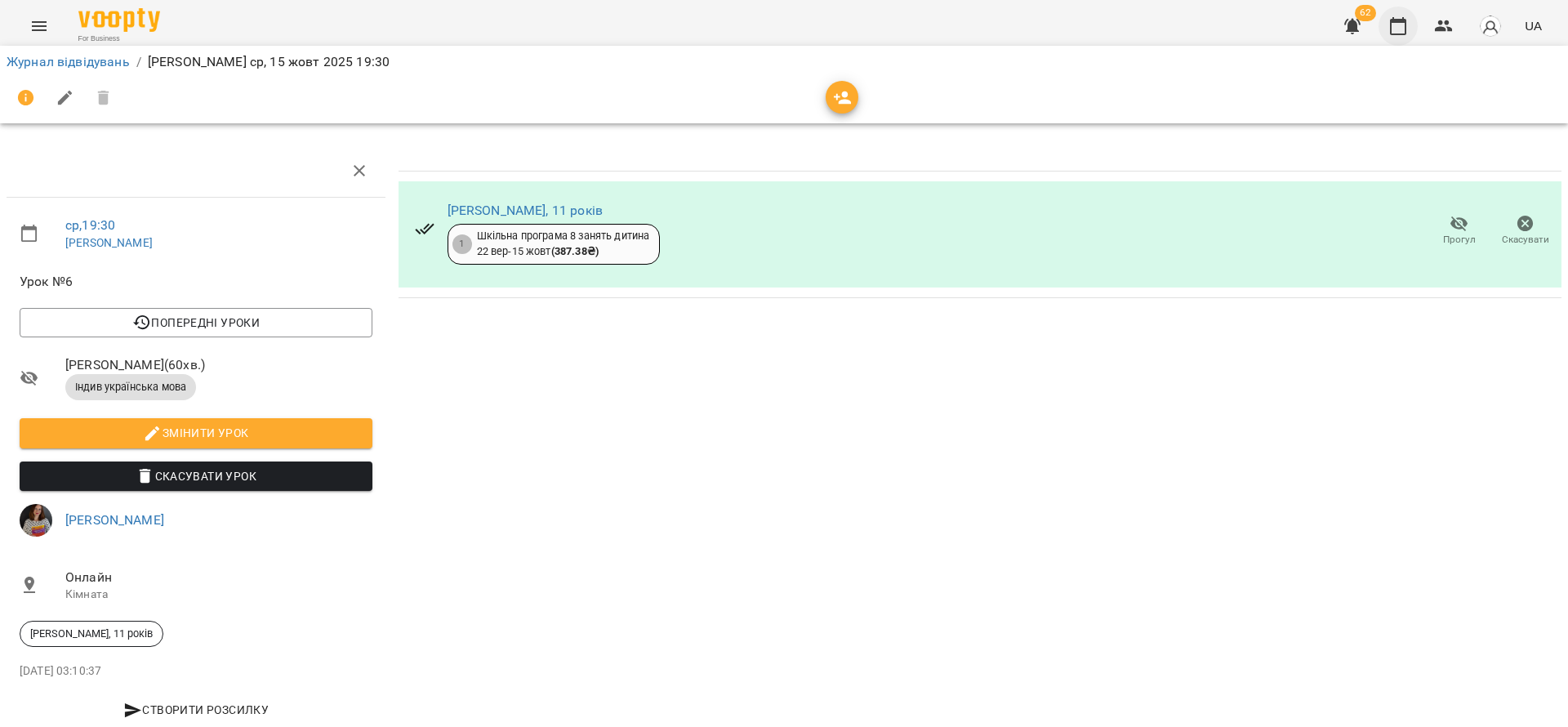
click at [1392, 22] on icon "button" at bounding box center [1398, 26] width 16 height 18
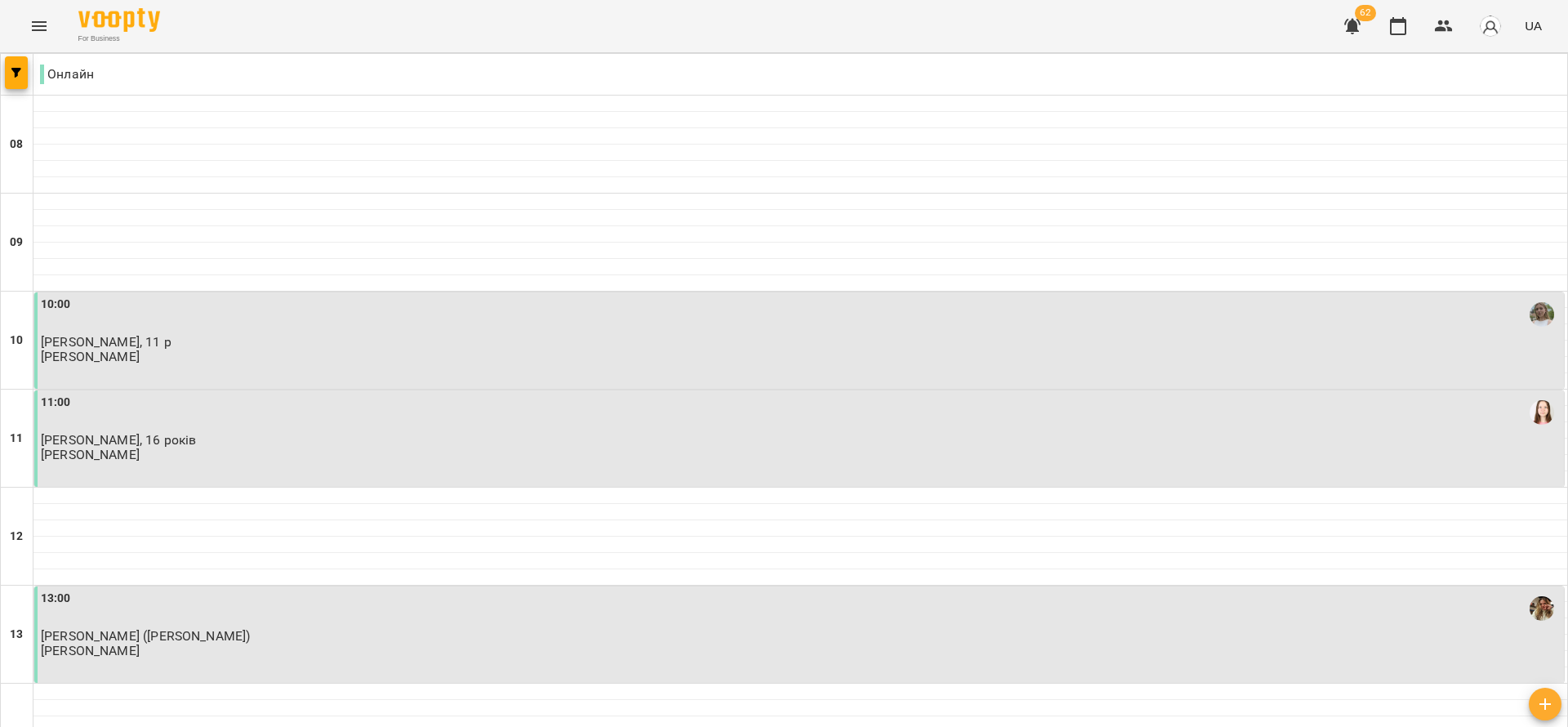
scroll to position [858, 0]
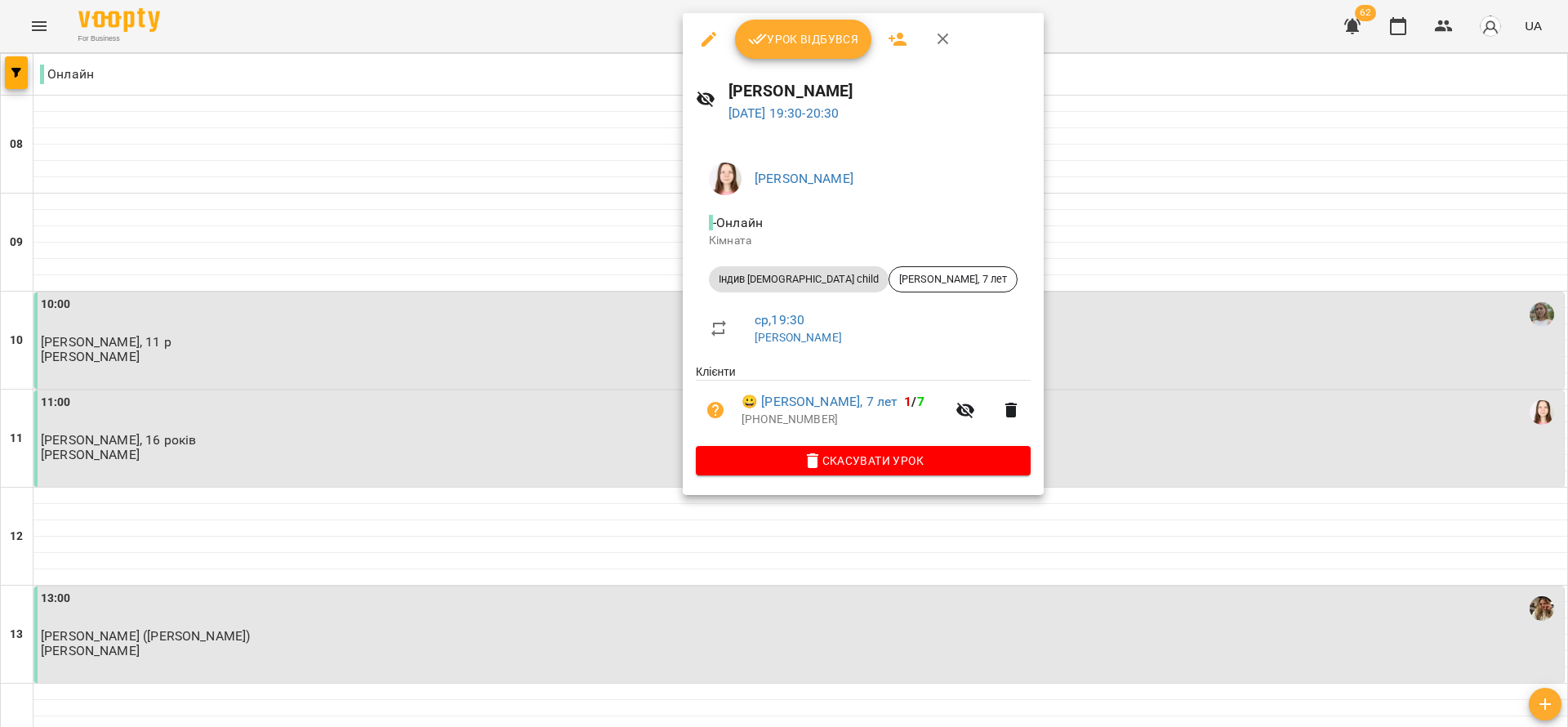
drag, startPoint x: 816, startPoint y: 44, endPoint x: 852, endPoint y: 32, distance: 37.9
click at [817, 43] on span "Урок відбувся" at bounding box center [804, 39] width 111 height 19
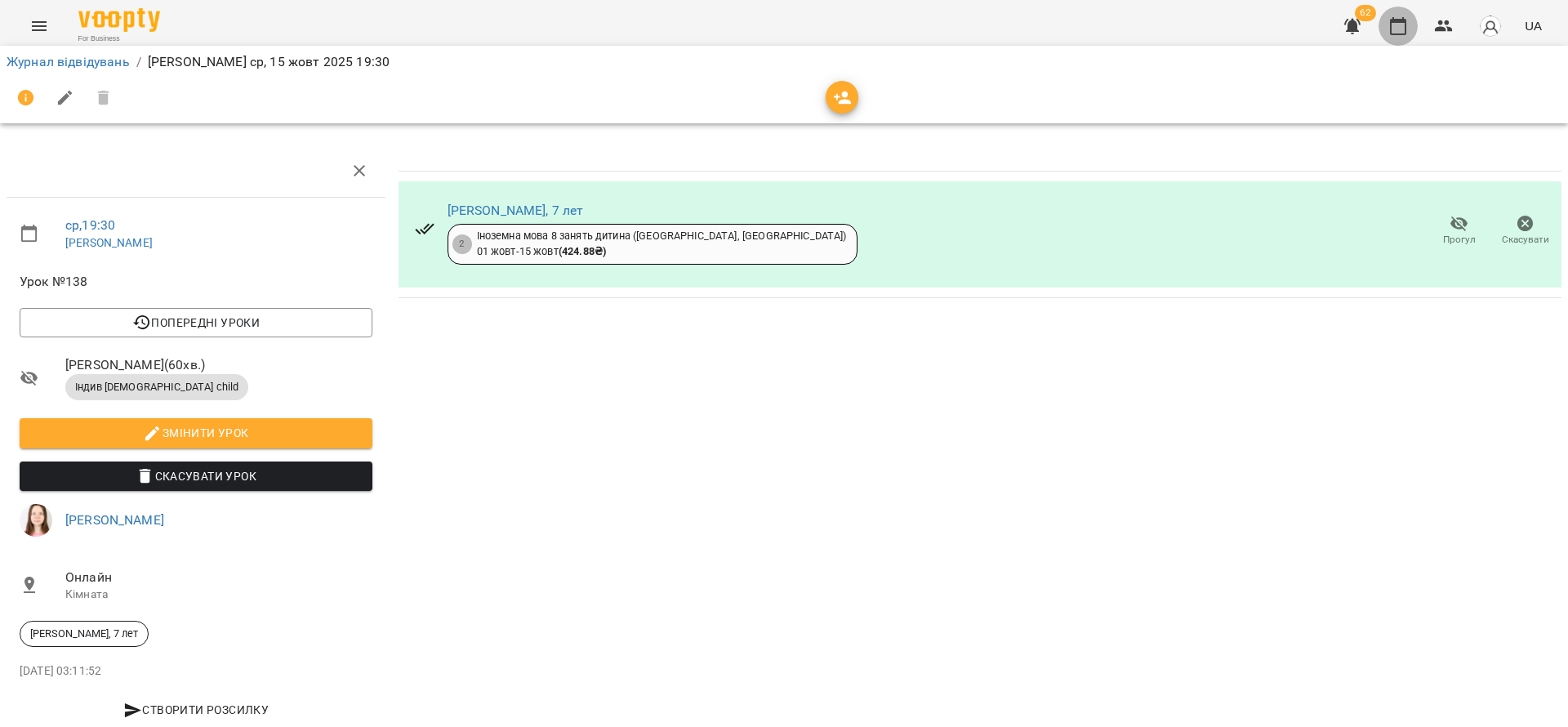
click at [1397, 23] on icon "button" at bounding box center [1398, 26] width 19 height 19
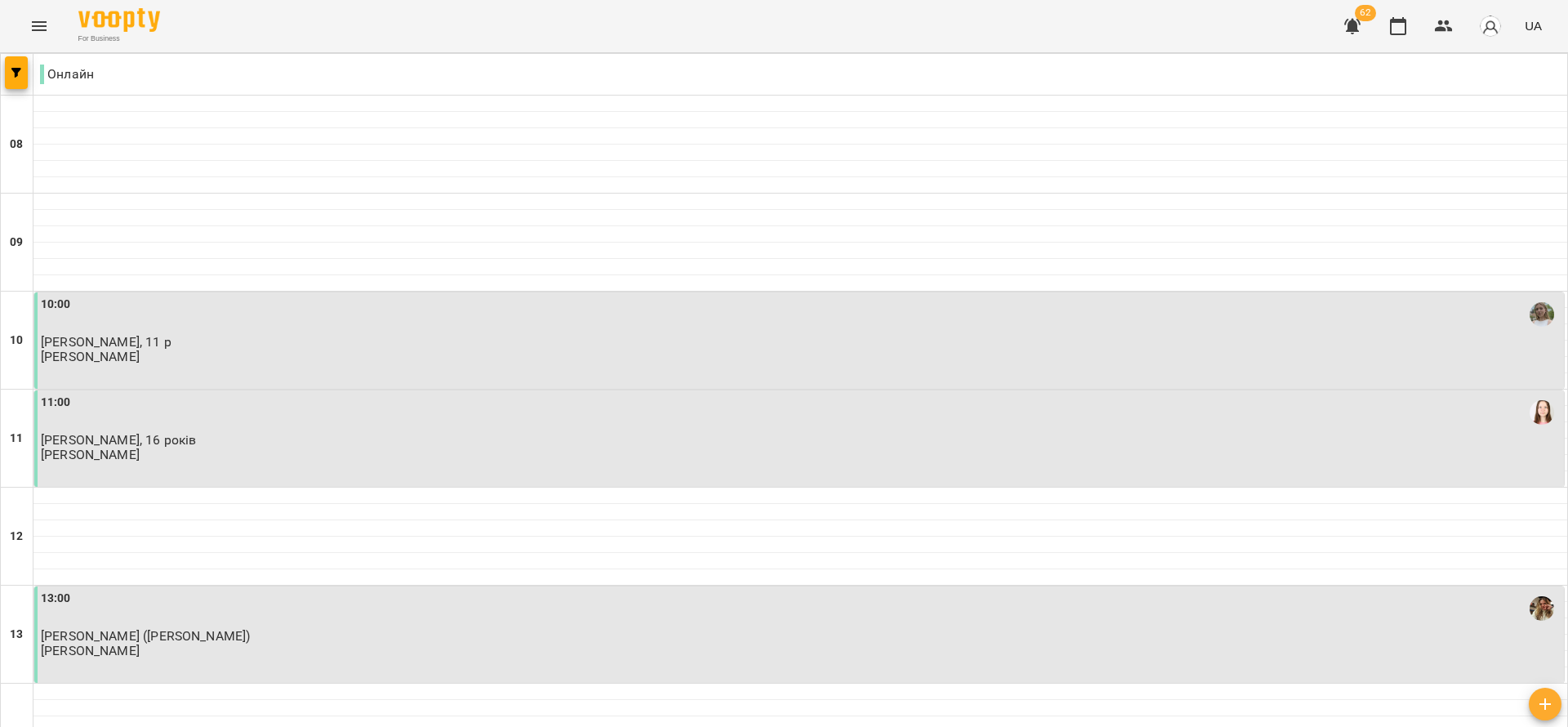
scroll to position [980, 0]
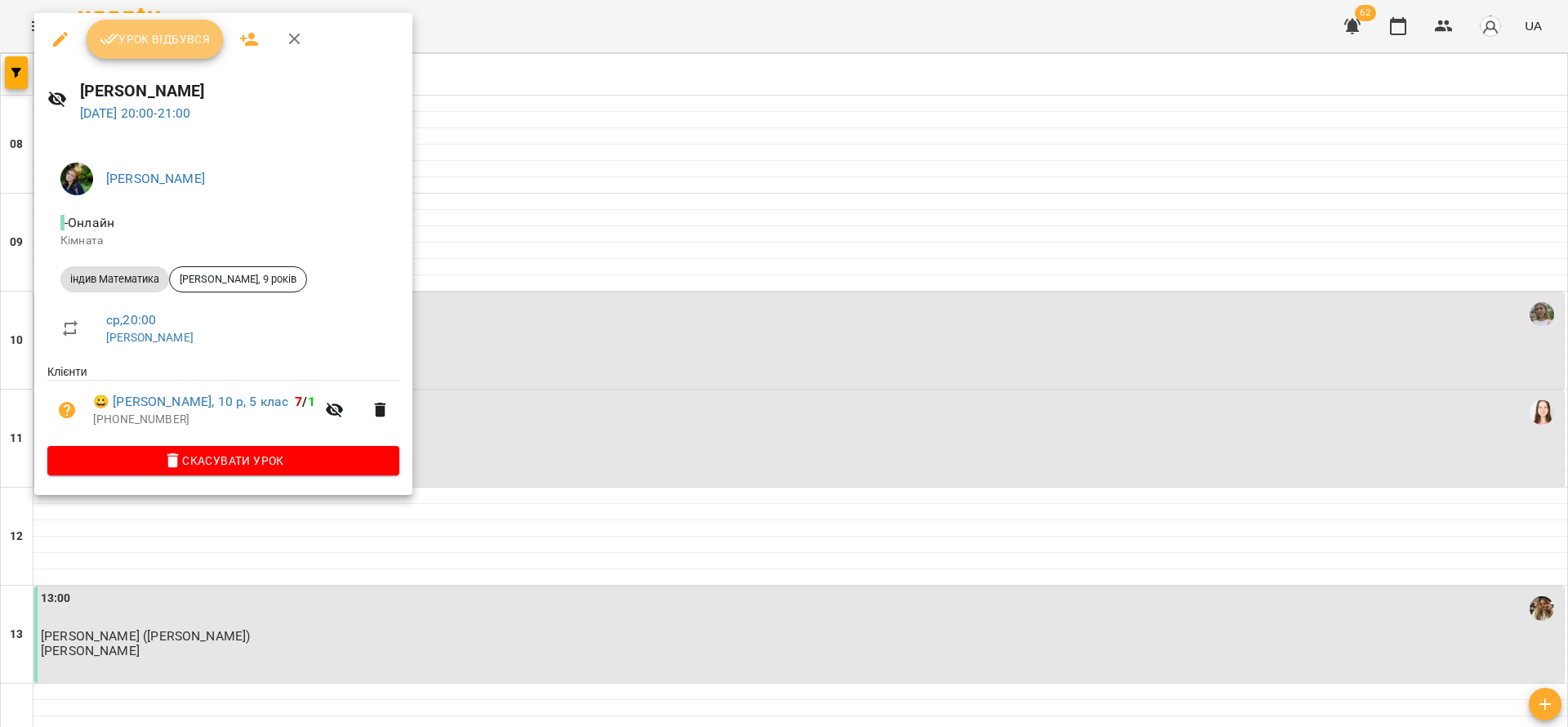
click at [126, 22] on button "Урок відбувся" at bounding box center [155, 38] width 137 height 39
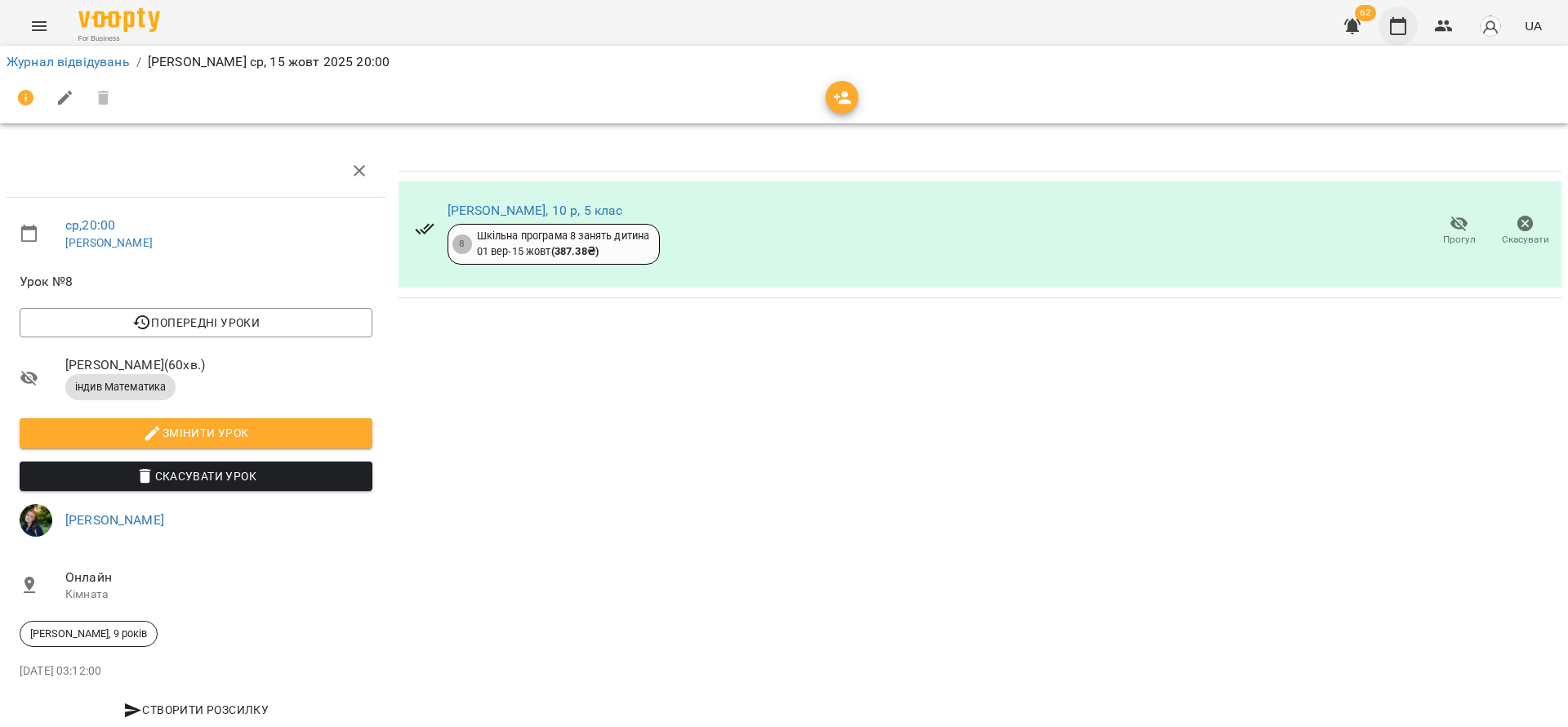
click at [1396, 25] on icon "button" at bounding box center [1398, 26] width 19 height 19
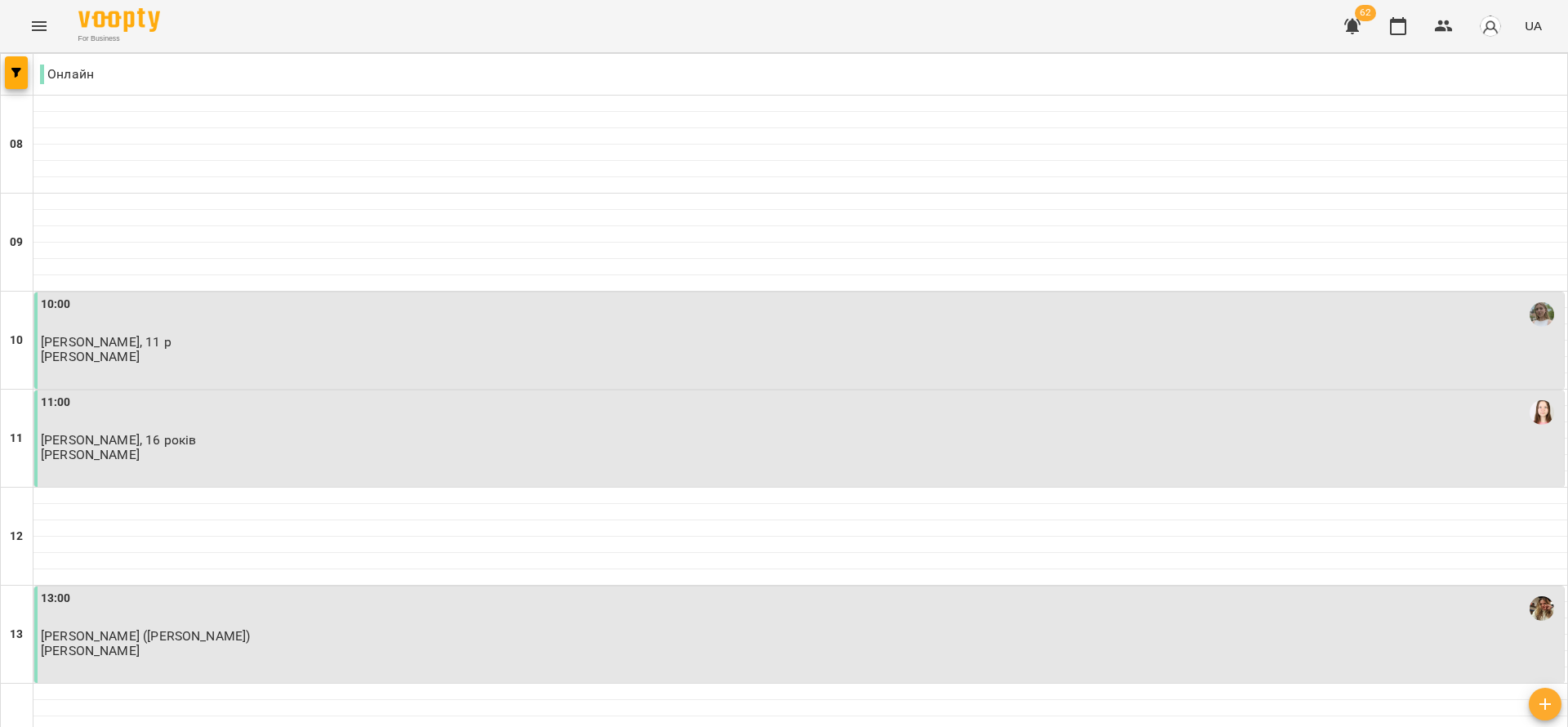
scroll to position [980, 0]
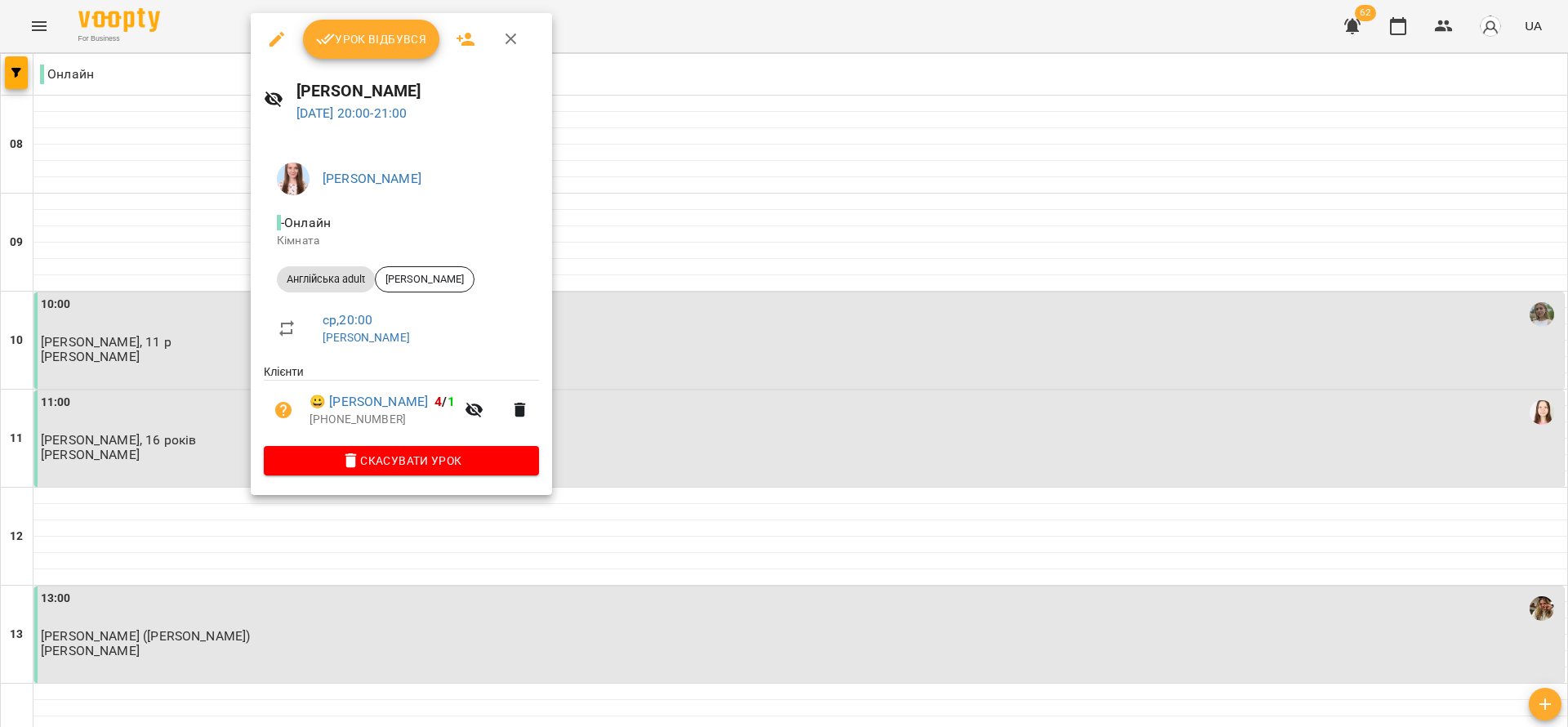
click at [370, 37] on span "Урок відбувся" at bounding box center [372, 39] width 111 height 19
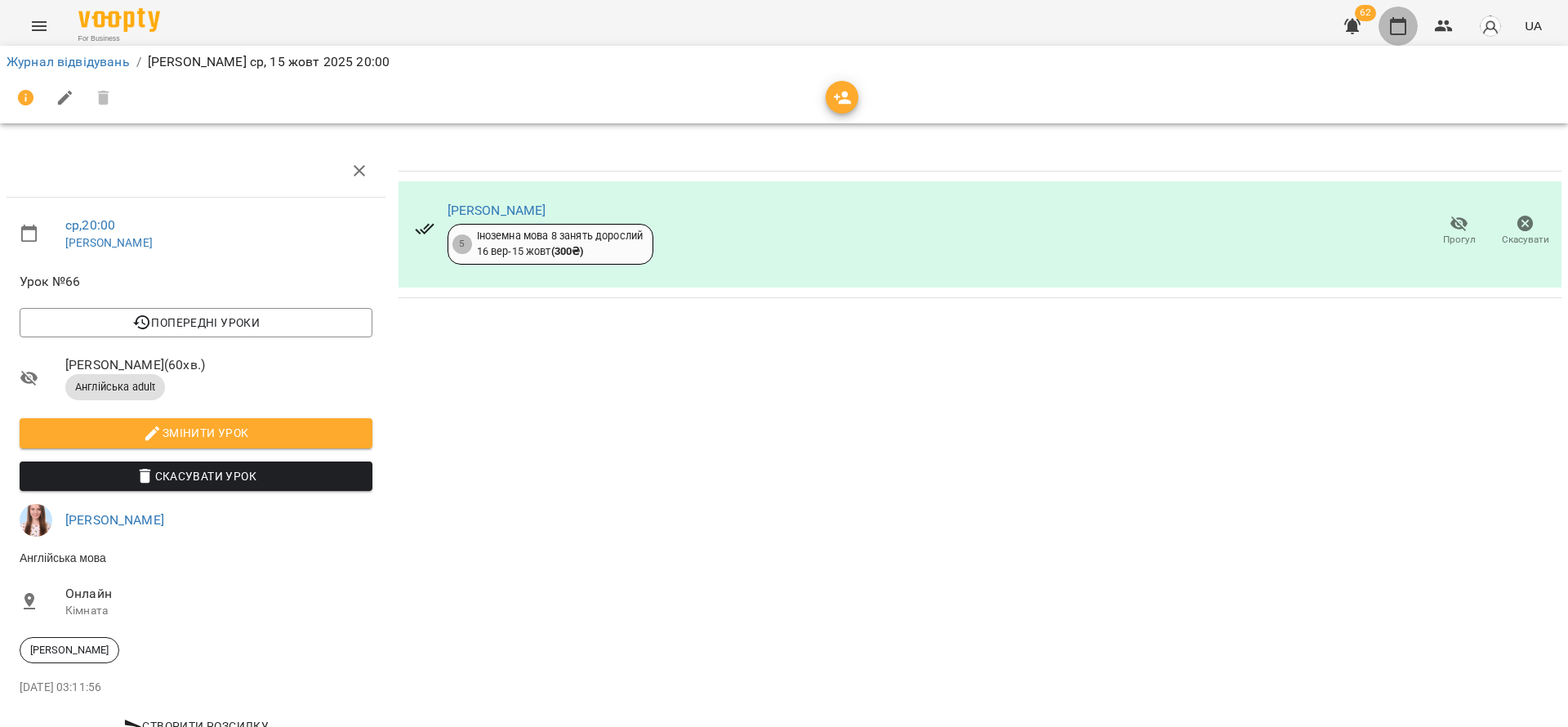
click at [1397, 34] on icon "button" at bounding box center [1398, 26] width 16 height 18
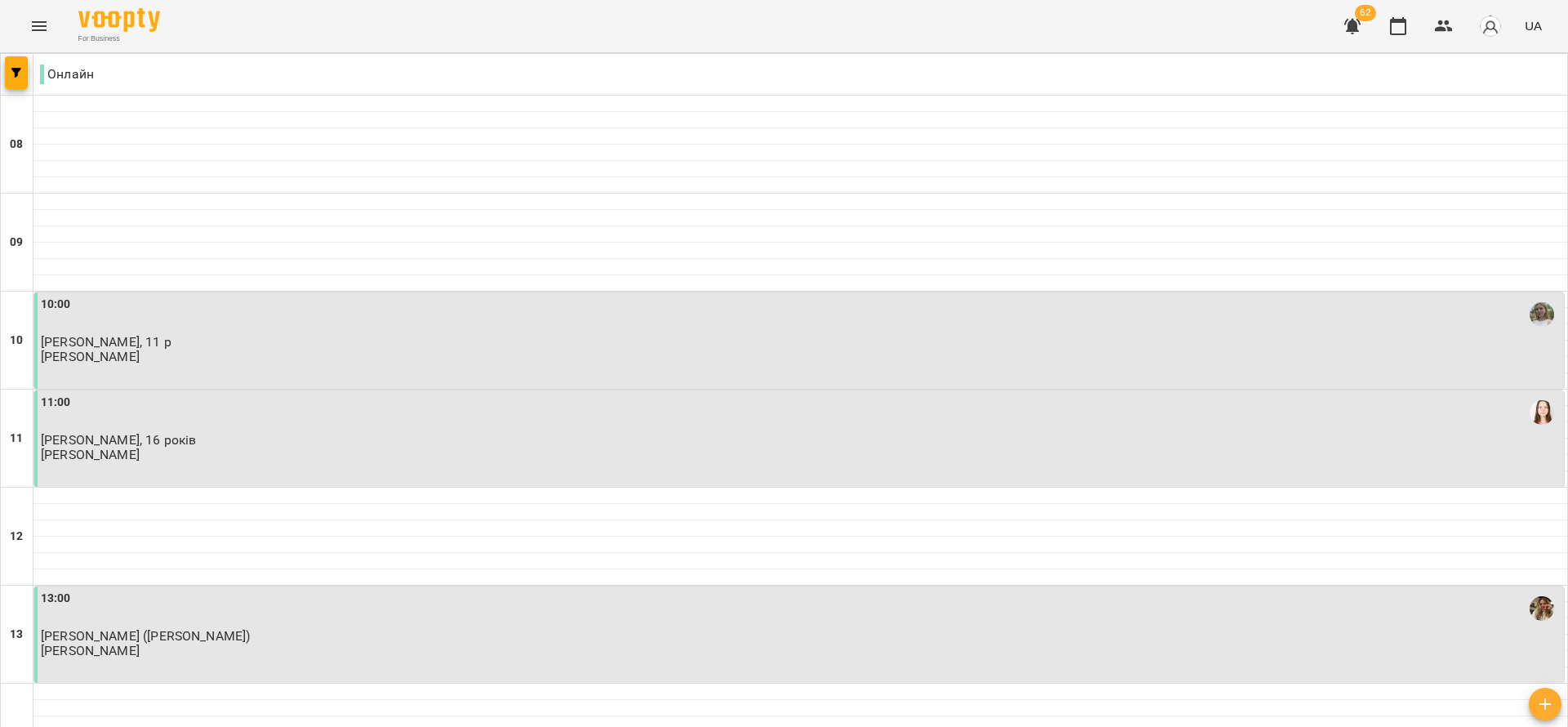
scroll to position [858, 0]
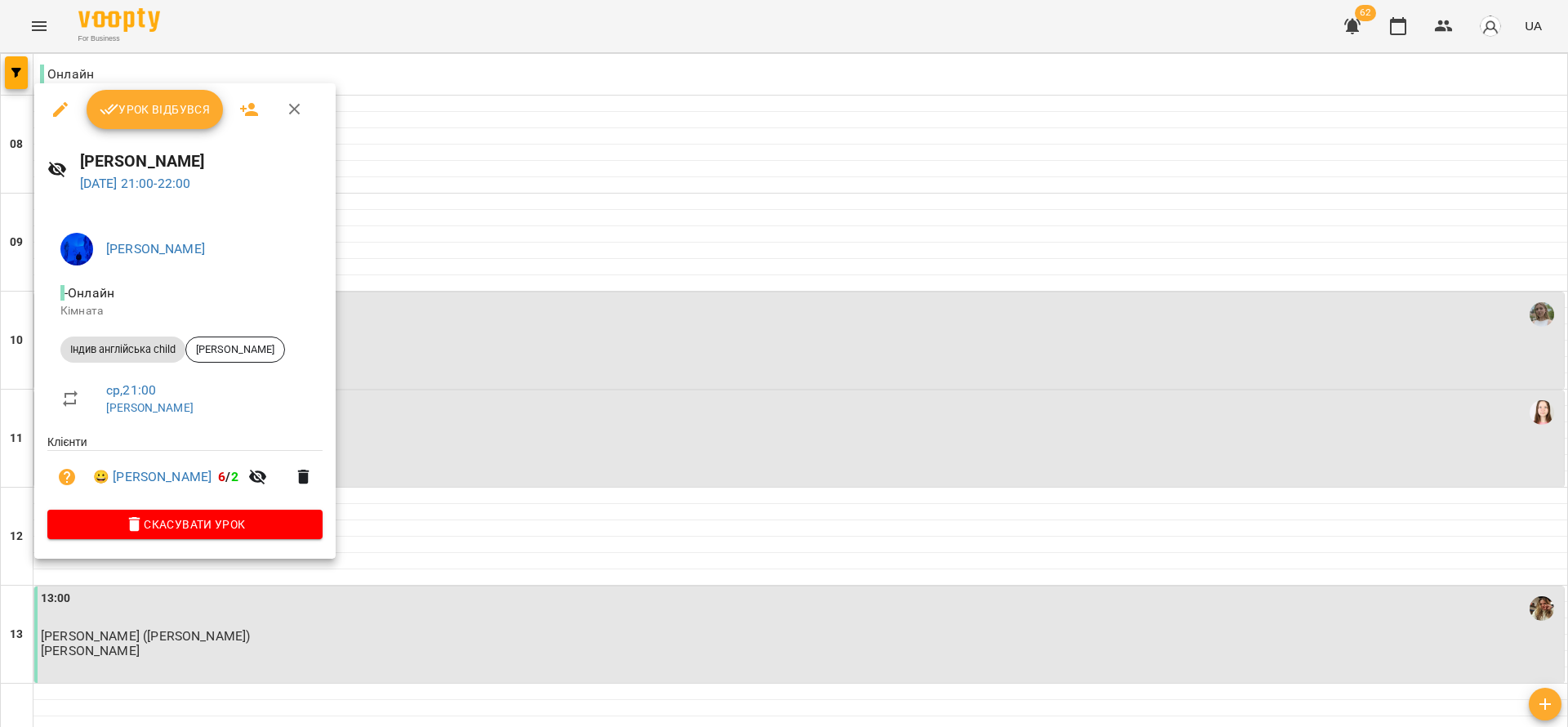
click at [511, 291] on div at bounding box center [784, 363] width 1568 height 727
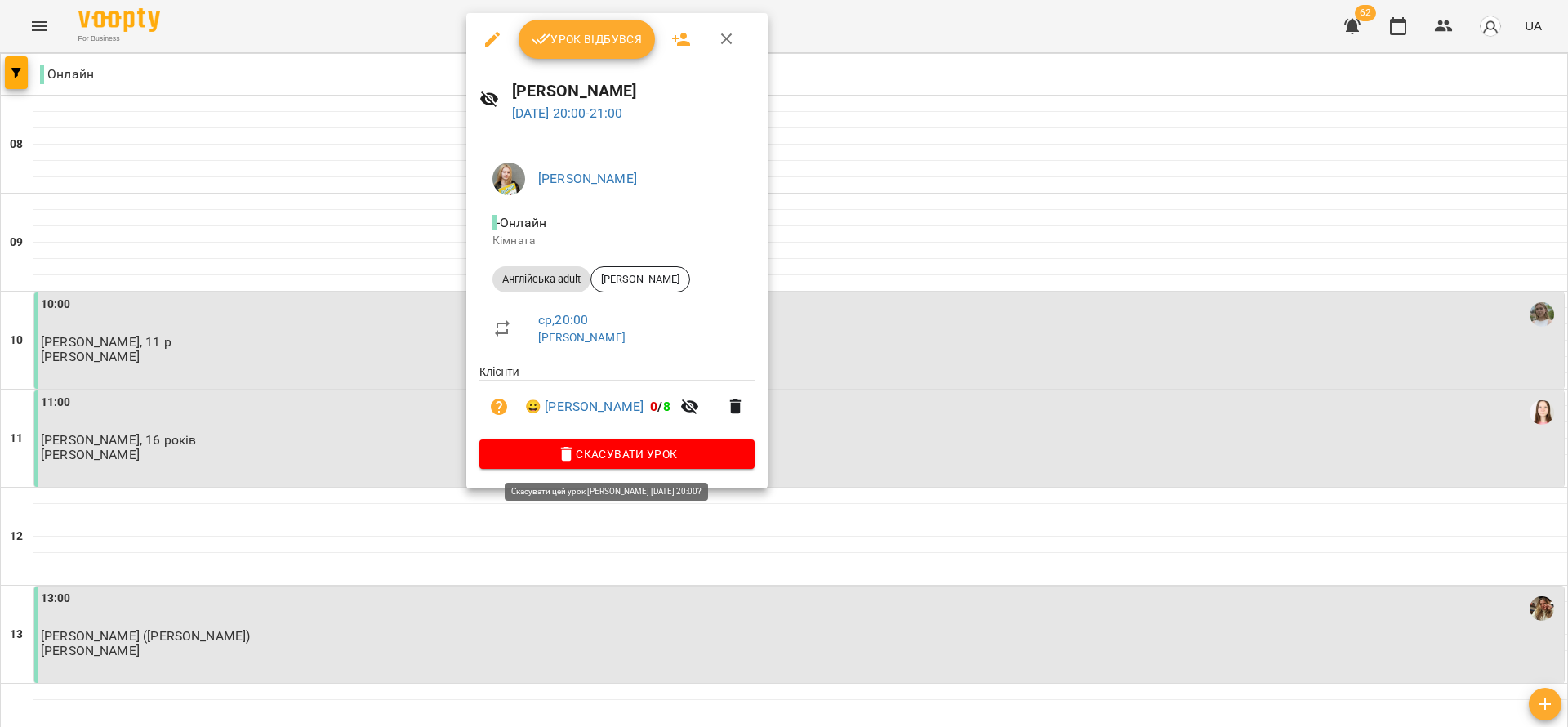
click at [658, 445] on button "Скасувати Урок" at bounding box center [617, 453] width 275 height 30
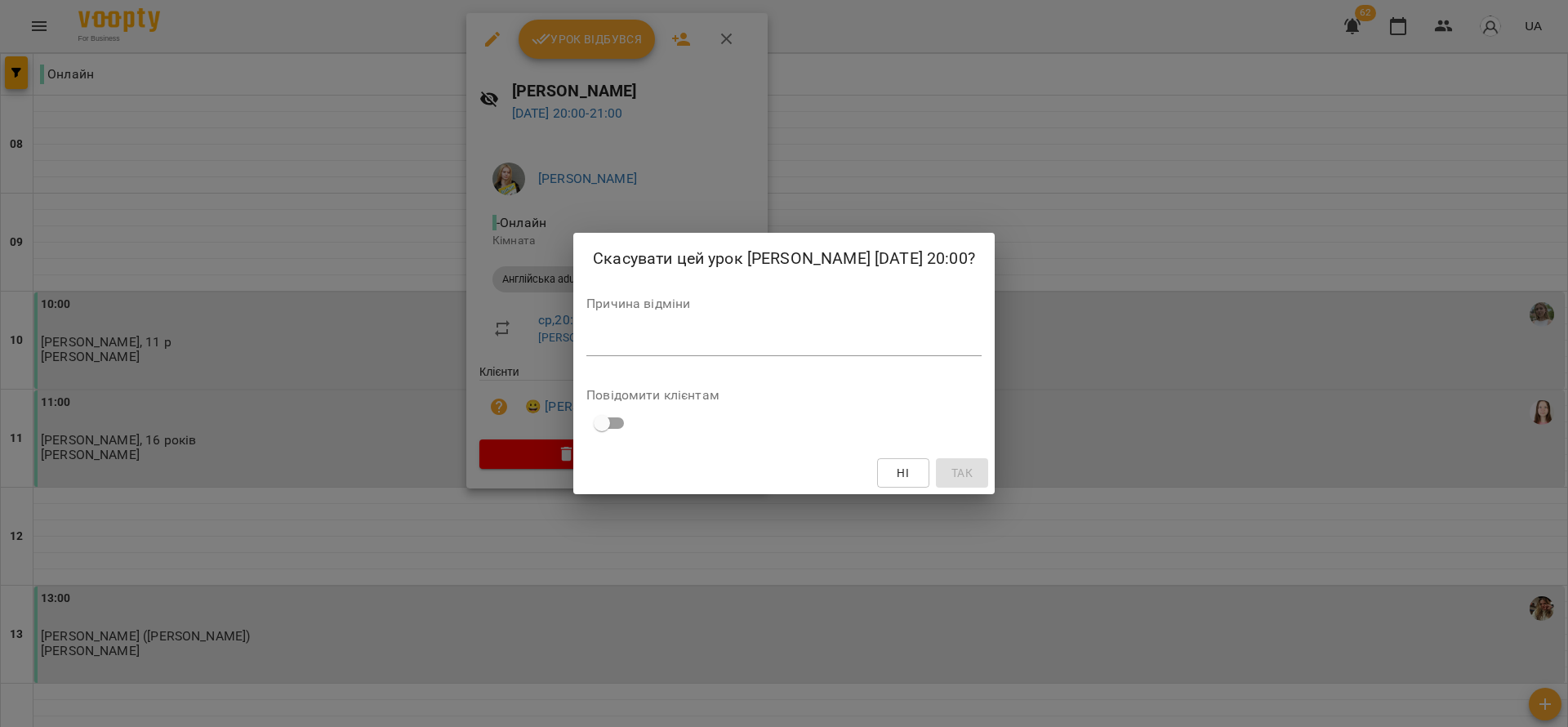
click at [725, 362] on div "Причина відміни *" at bounding box center [783, 329] width 395 height 65
click at [727, 356] on div "*" at bounding box center [783, 342] width 395 height 26
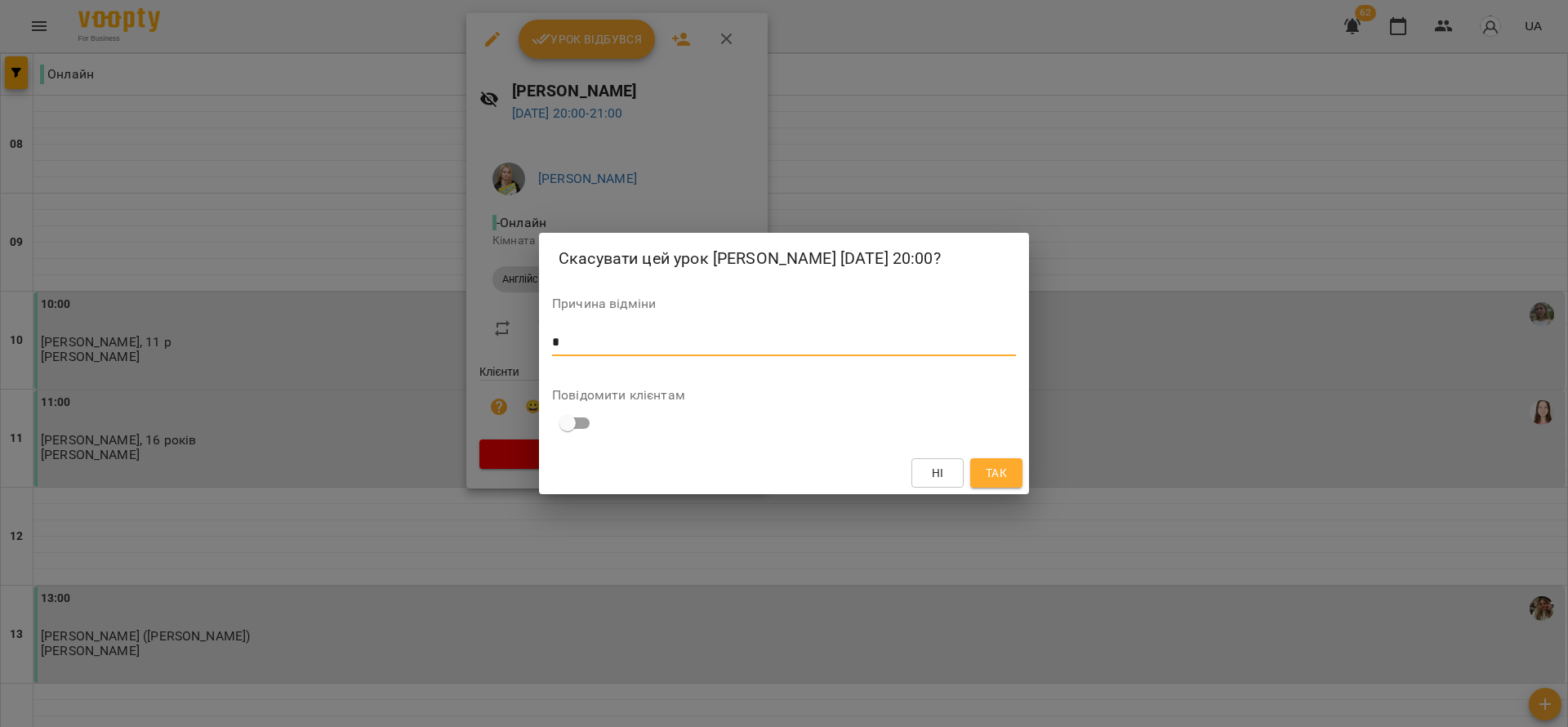
type textarea "*"
click at [999, 482] on span "Так" at bounding box center [996, 473] width 21 height 19
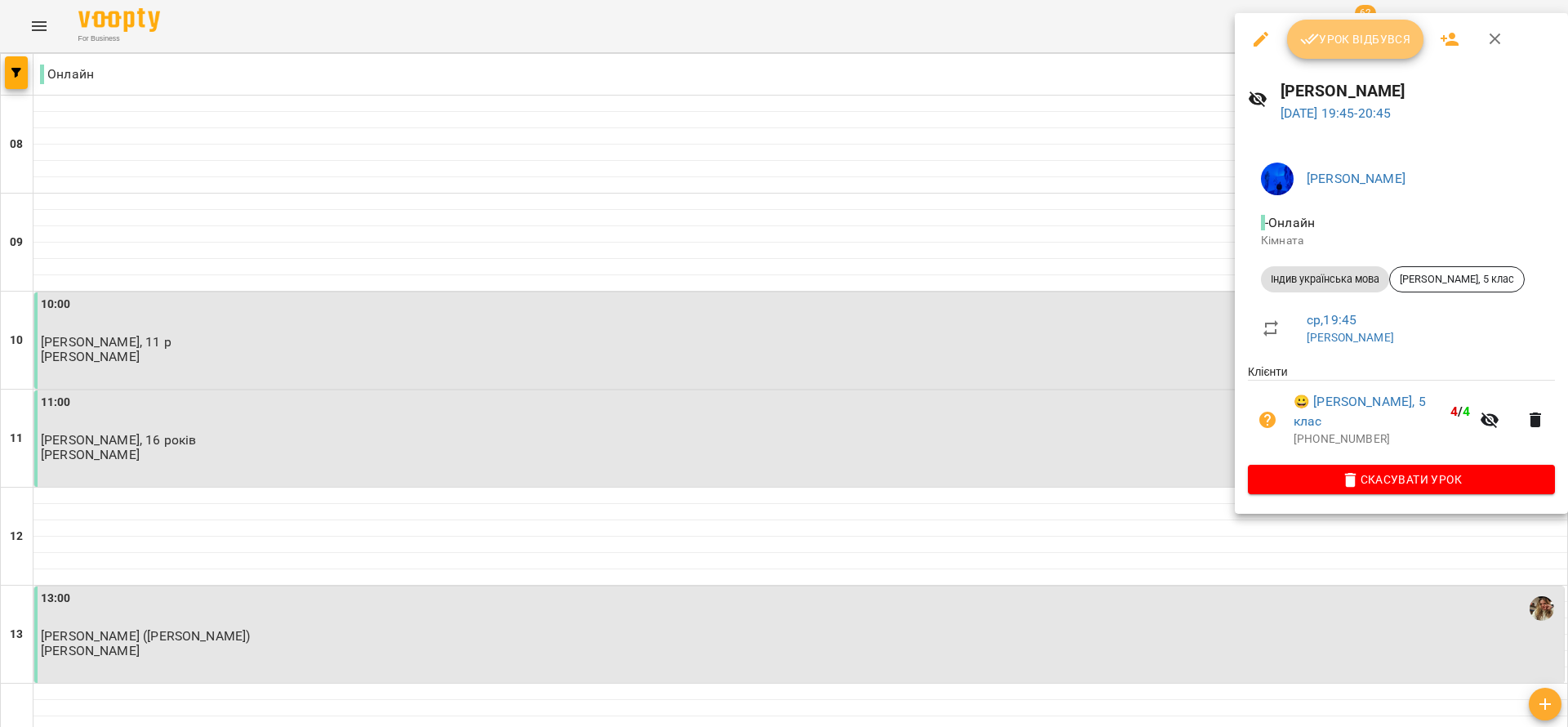
click at [1366, 34] on span "Урок відбувся" at bounding box center [1356, 39] width 111 height 19
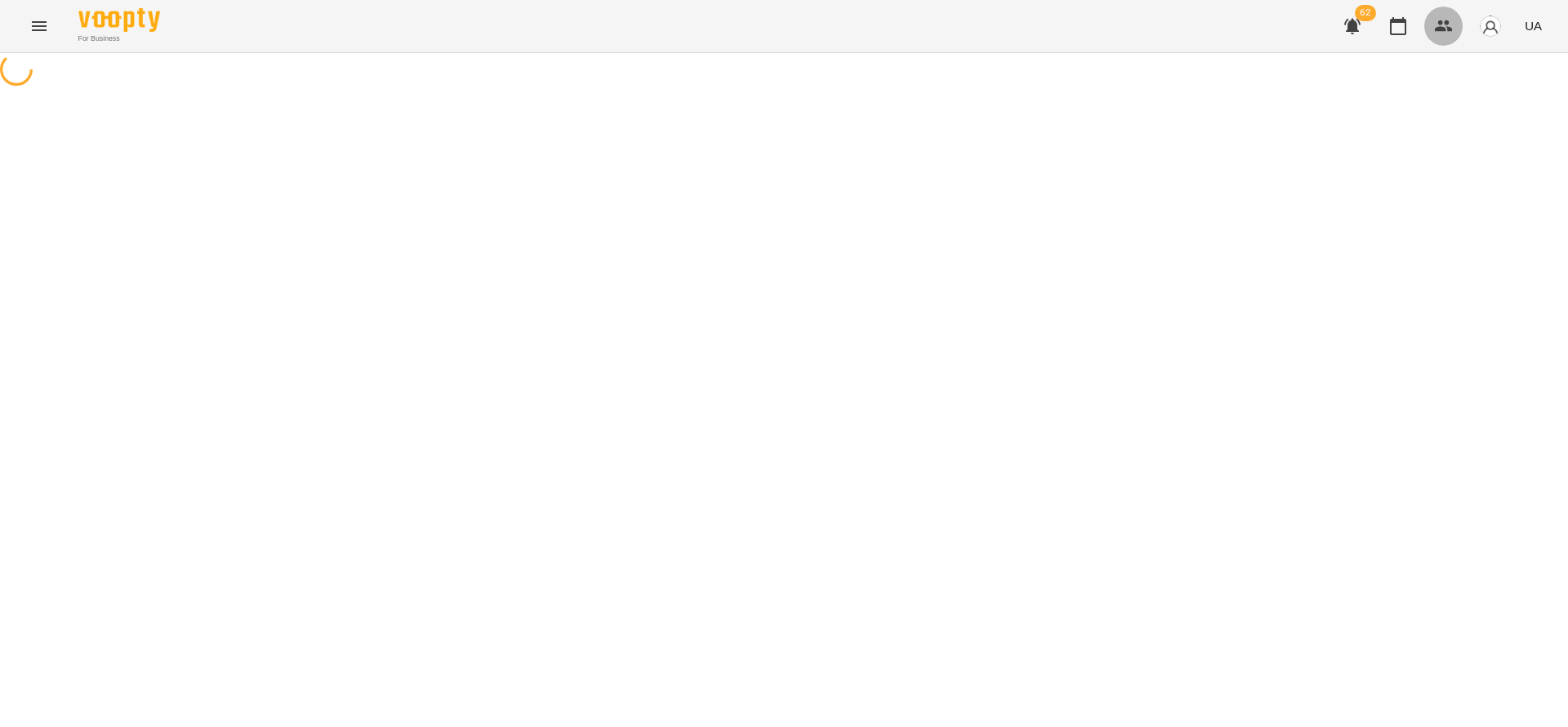
click at [1446, 21] on icon "button" at bounding box center [1444, 26] width 19 height 19
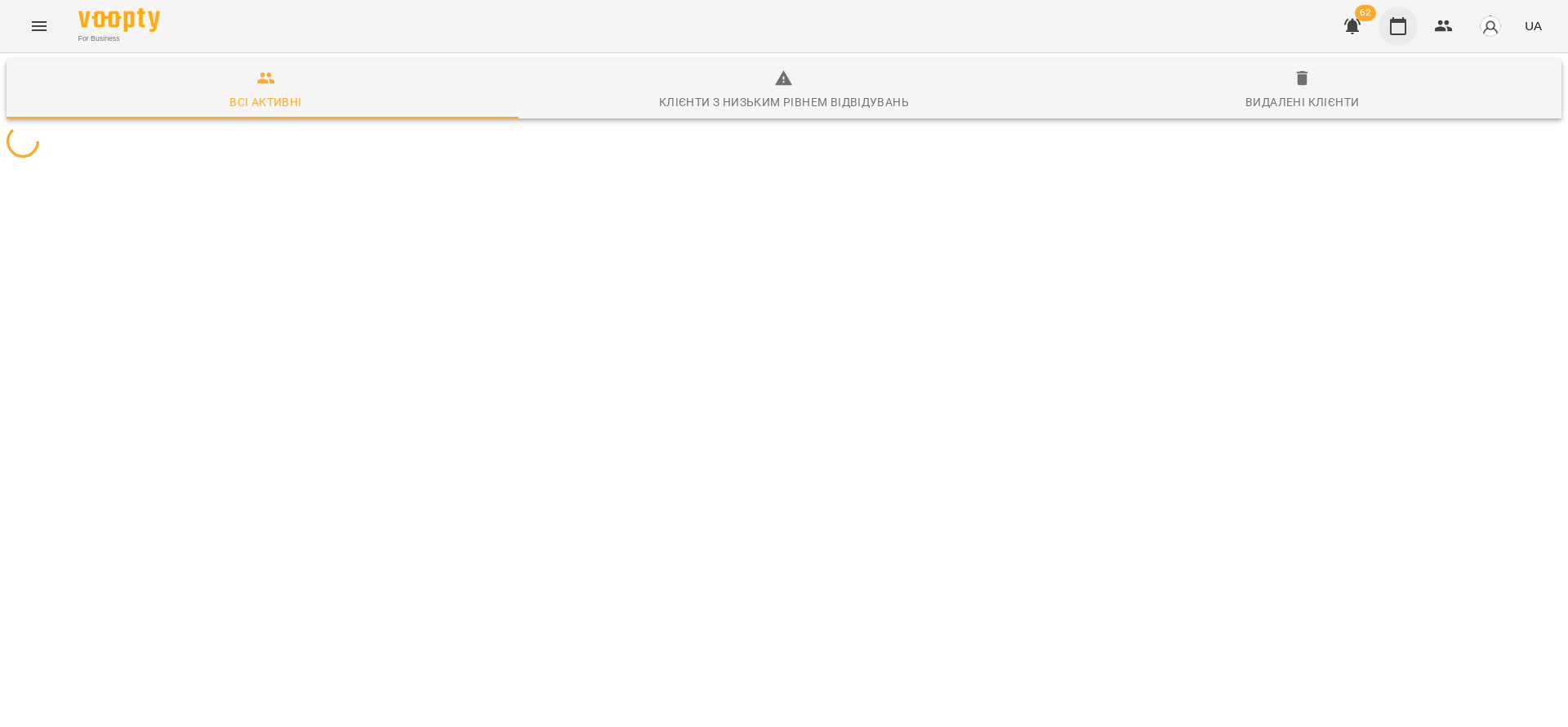
click at [1405, 26] on icon "button" at bounding box center [1398, 26] width 19 height 19
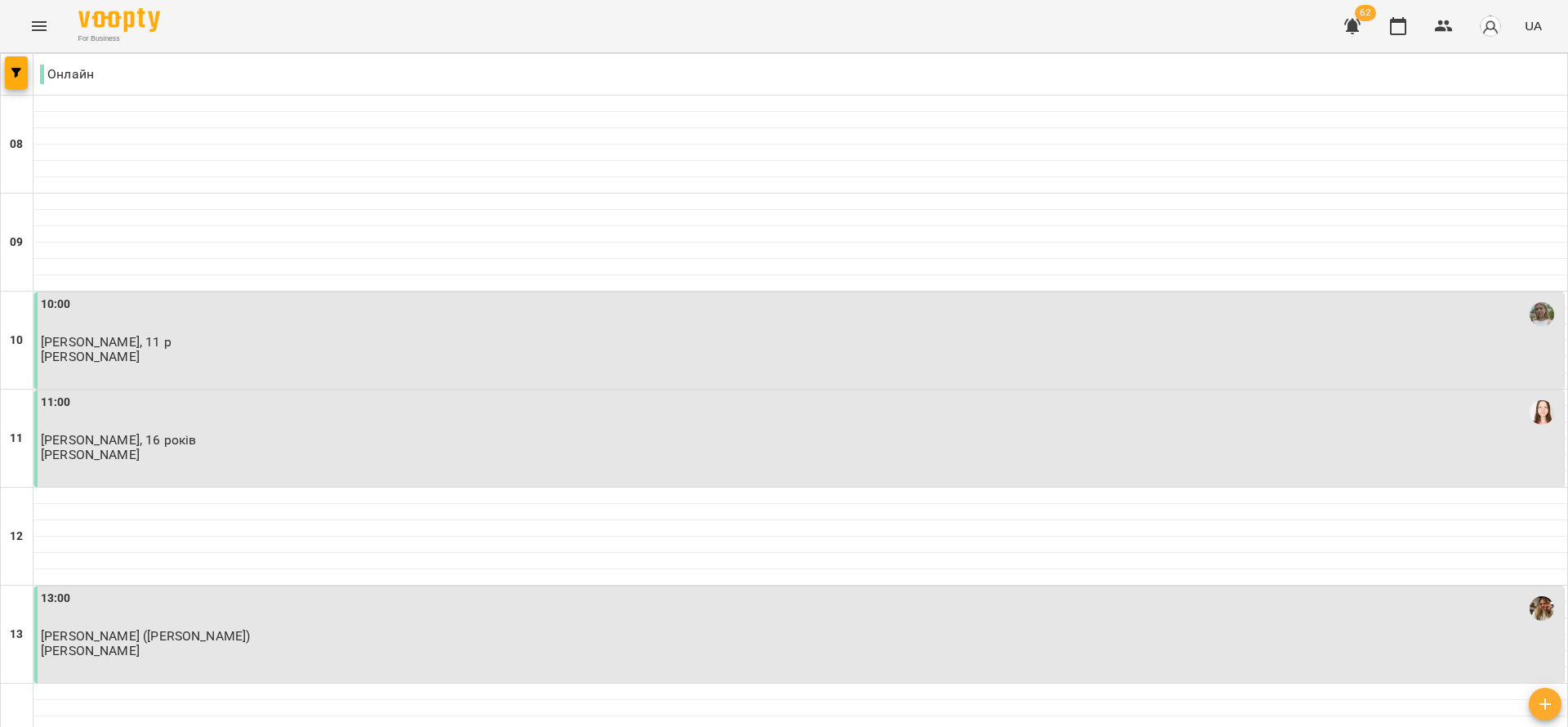
scroll to position [858, 0]
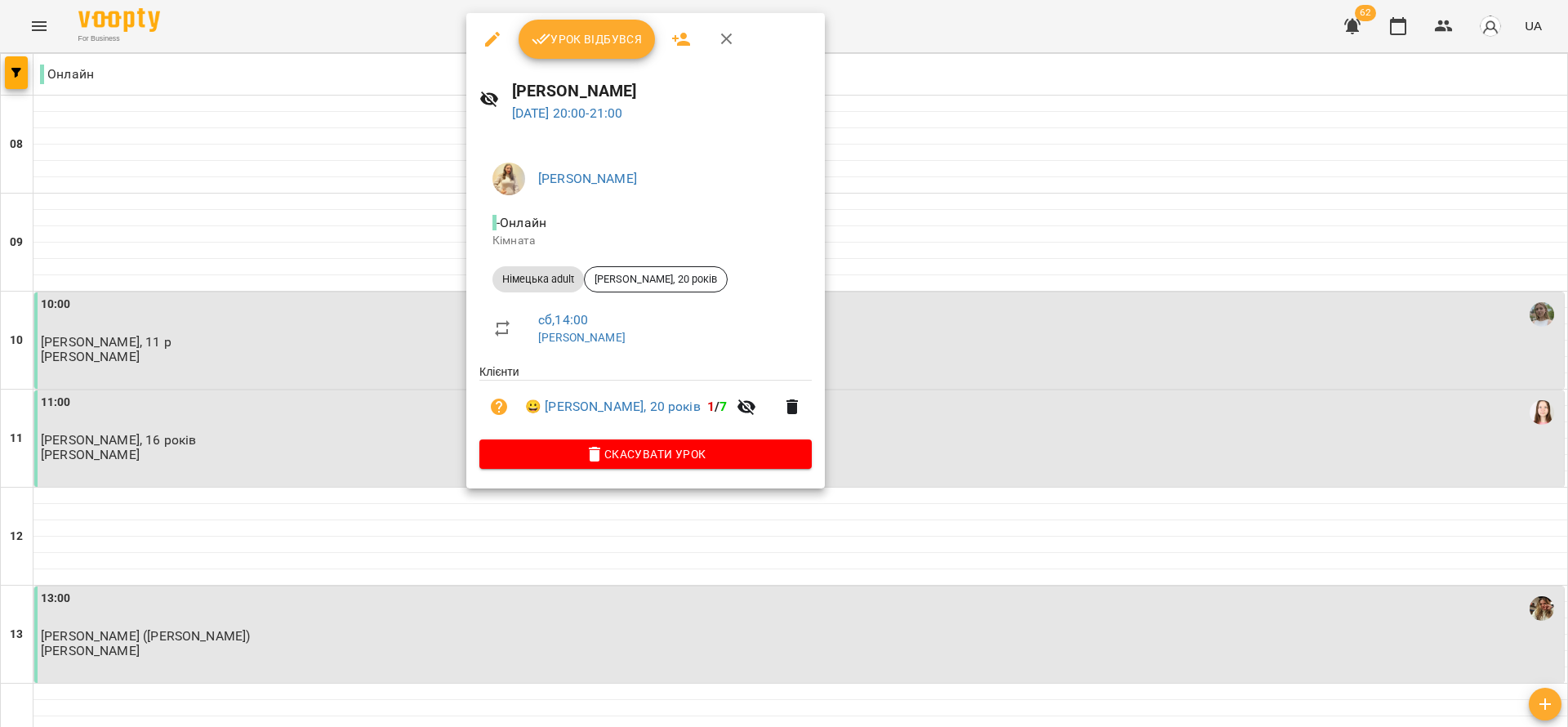
drag, startPoint x: 580, startPoint y: 41, endPoint x: 879, endPoint y: 3, distance: 301.4
click at [581, 40] on span "Урок відбувся" at bounding box center [587, 39] width 111 height 19
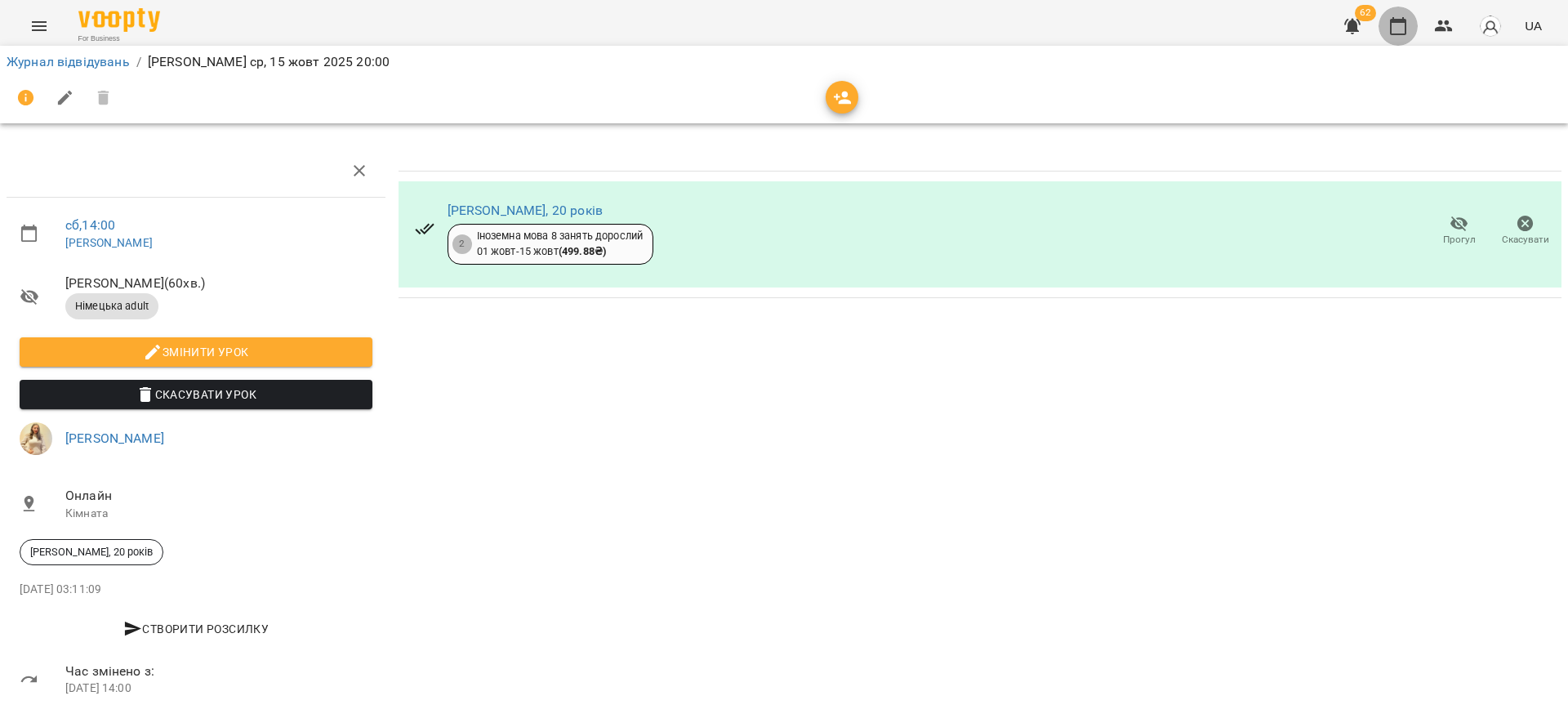
click at [1402, 24] on icon "button" at bounding box center [1398, 26] width 19 height 19
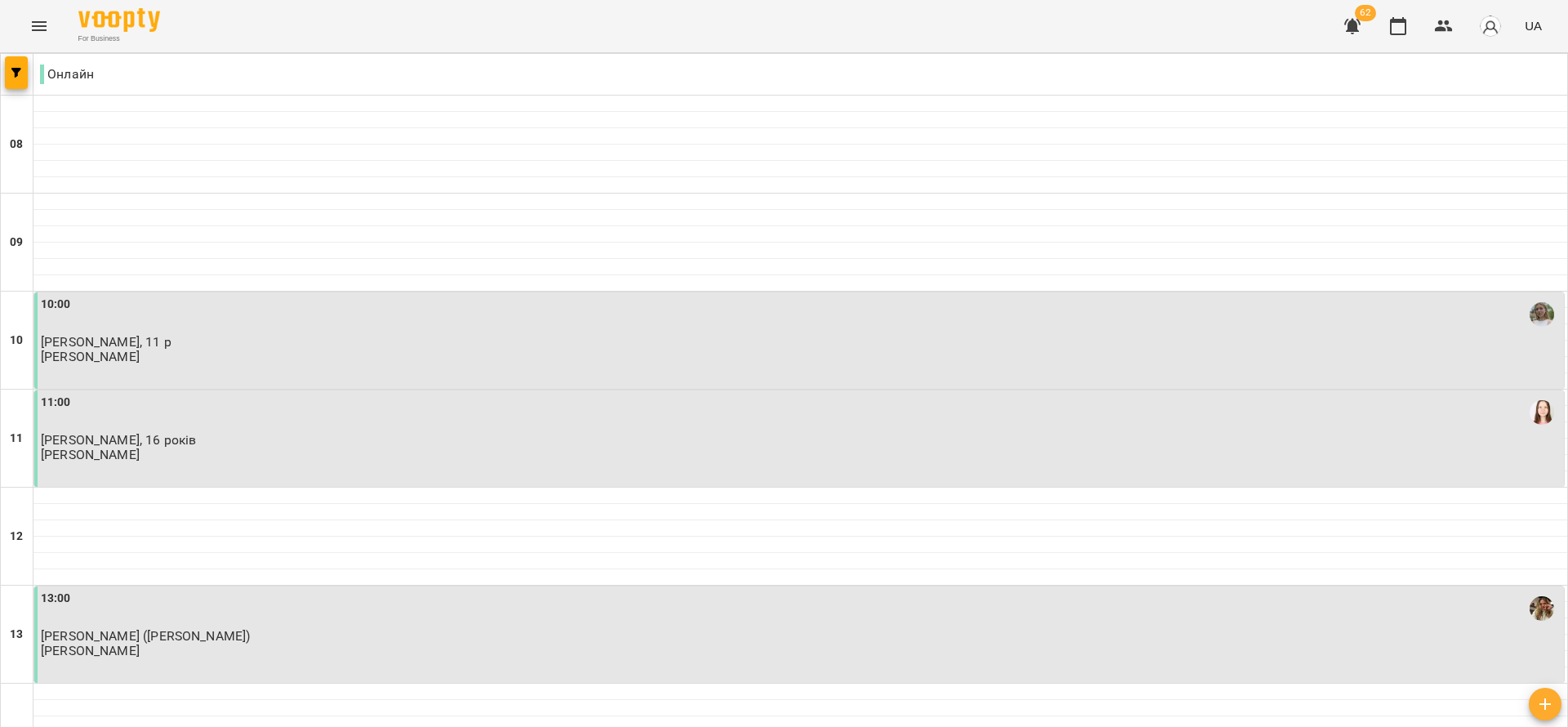
scroll to position [1045, 0]
click at [10, 89] on div at bounding box center [17, 74] width 33 height 41
click at [12, 80] on button "button" at bounding box center [16, 73] width 23 height 33
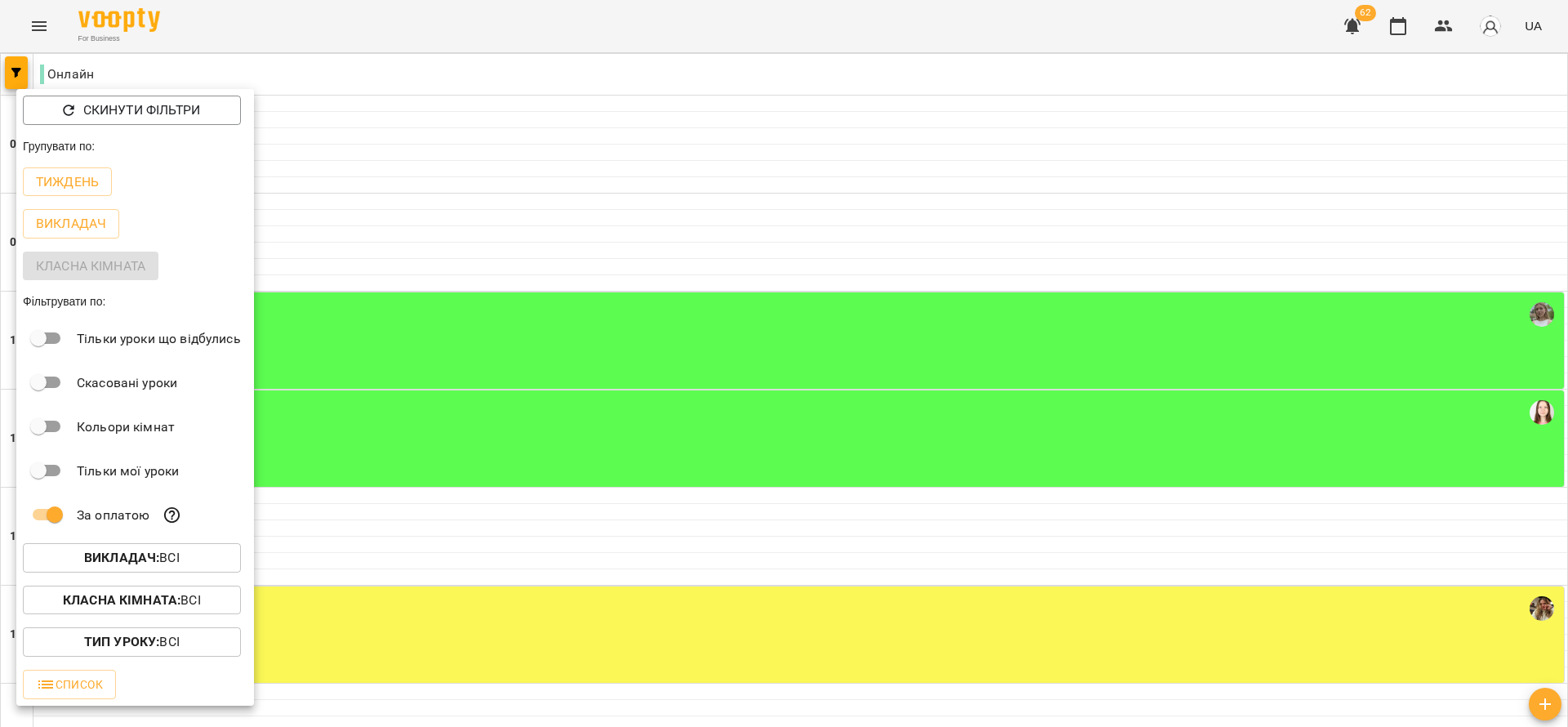
click at [501, 284] on div at bounding box center [784, 363] width 1568 height 727
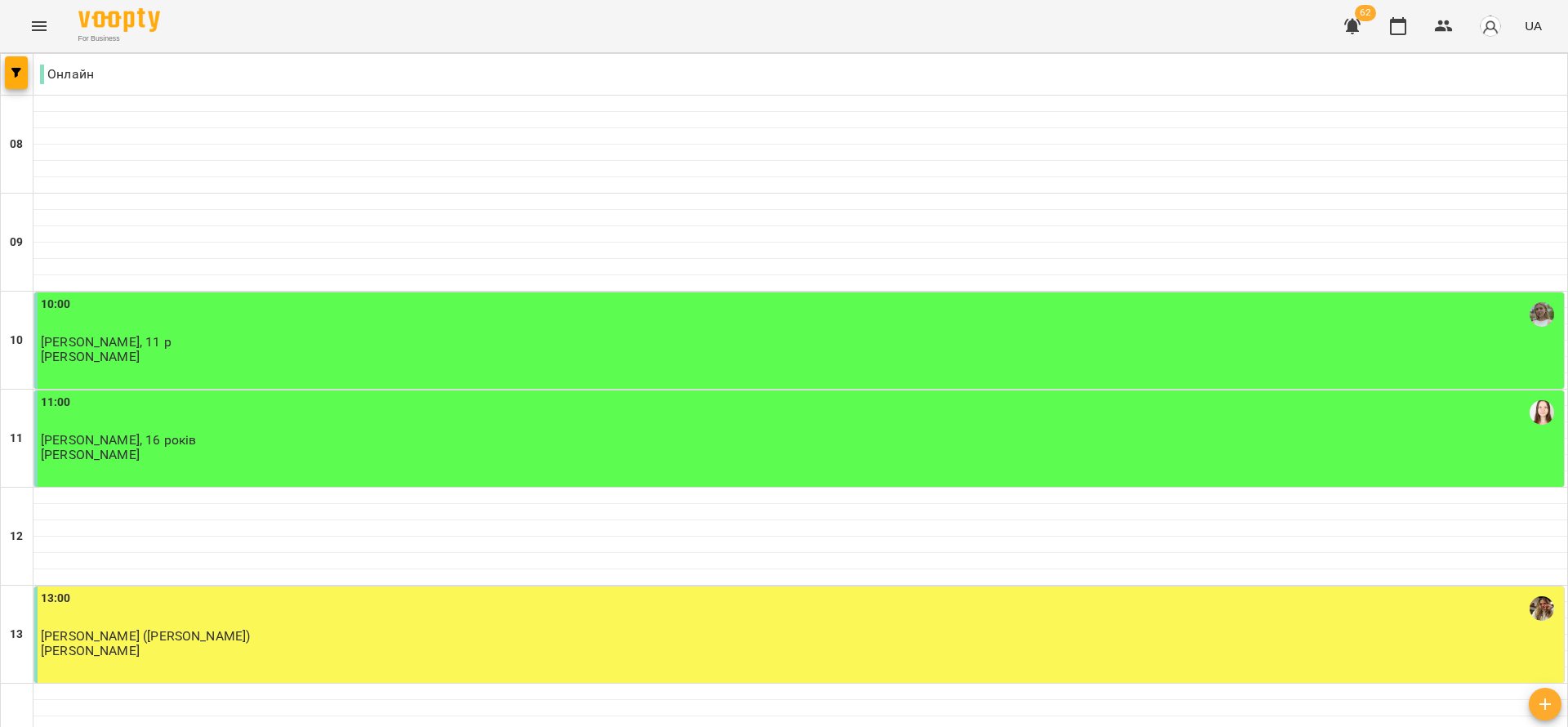
scroll to position [858, 0]
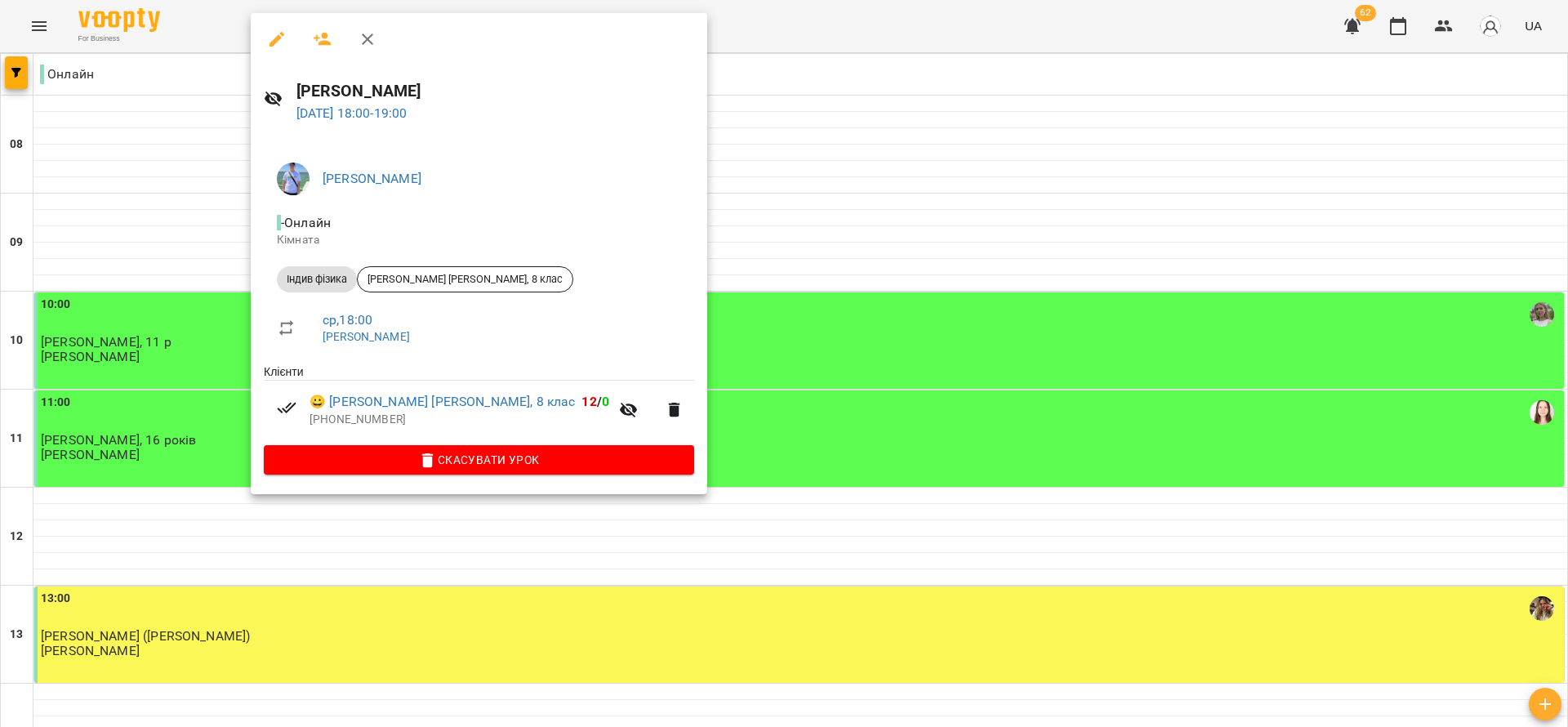
click at [895, 442] on div at bounding box center [784, 363] width 1568 height 727
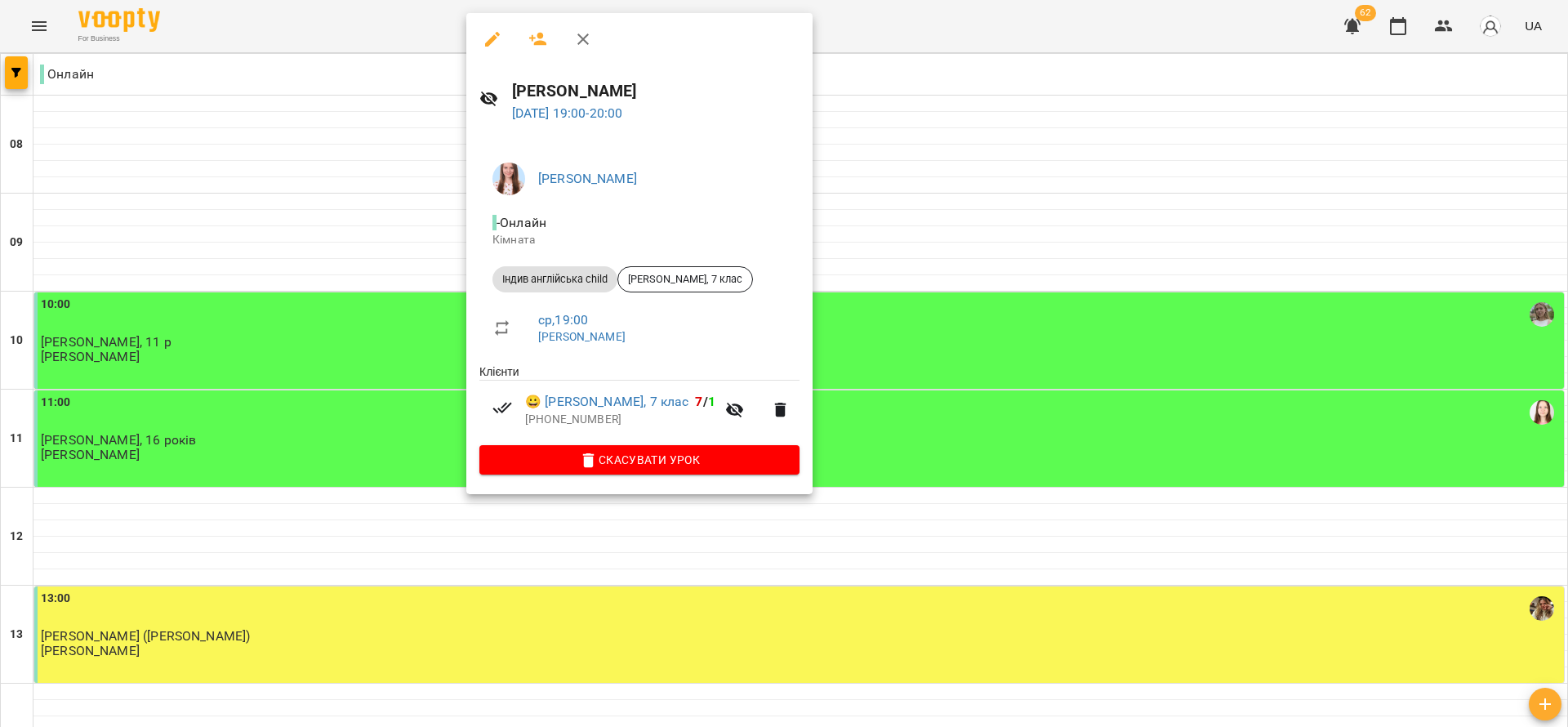
drag, startPoint x: 235, startPoint y: 369, endPoint x: 248, endPoint y: 369, distance: 13.0
click at [237, 369] on div at bounding box center [784, 363] width 1568 height 727
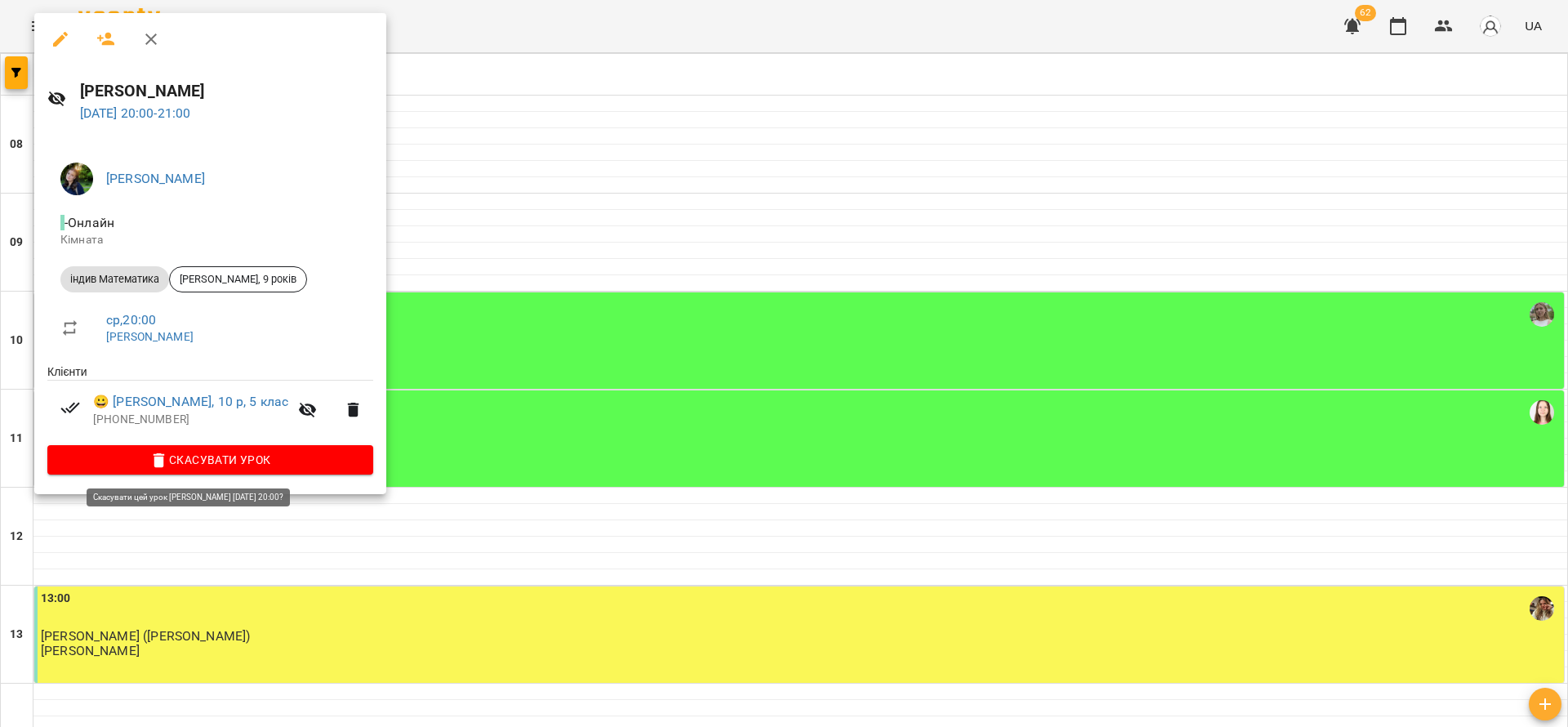
click at [416, 466] on div at bounding box center [784, 363] width 1568 height 727
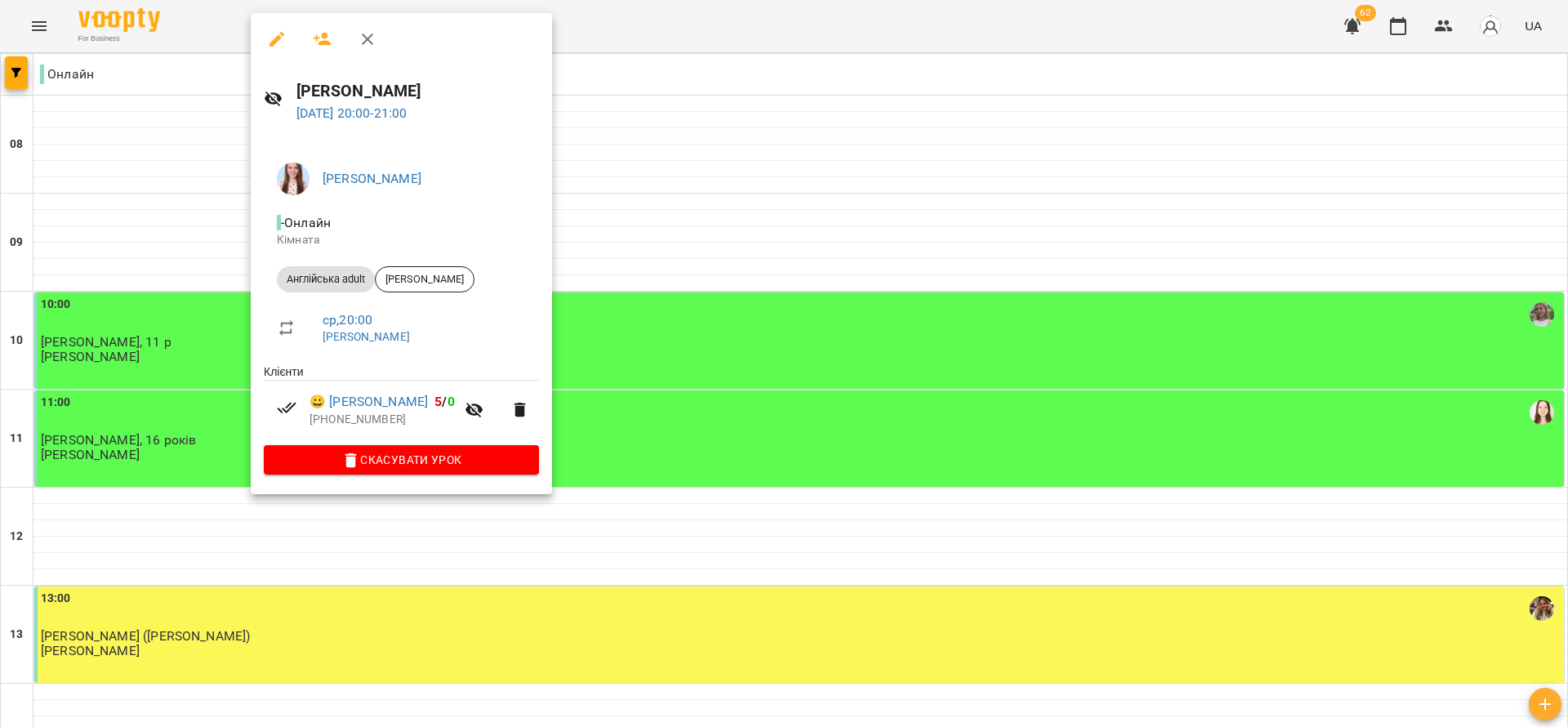
click at [159, 444] on div at bounding box center [784, 363] width 1568 height 727
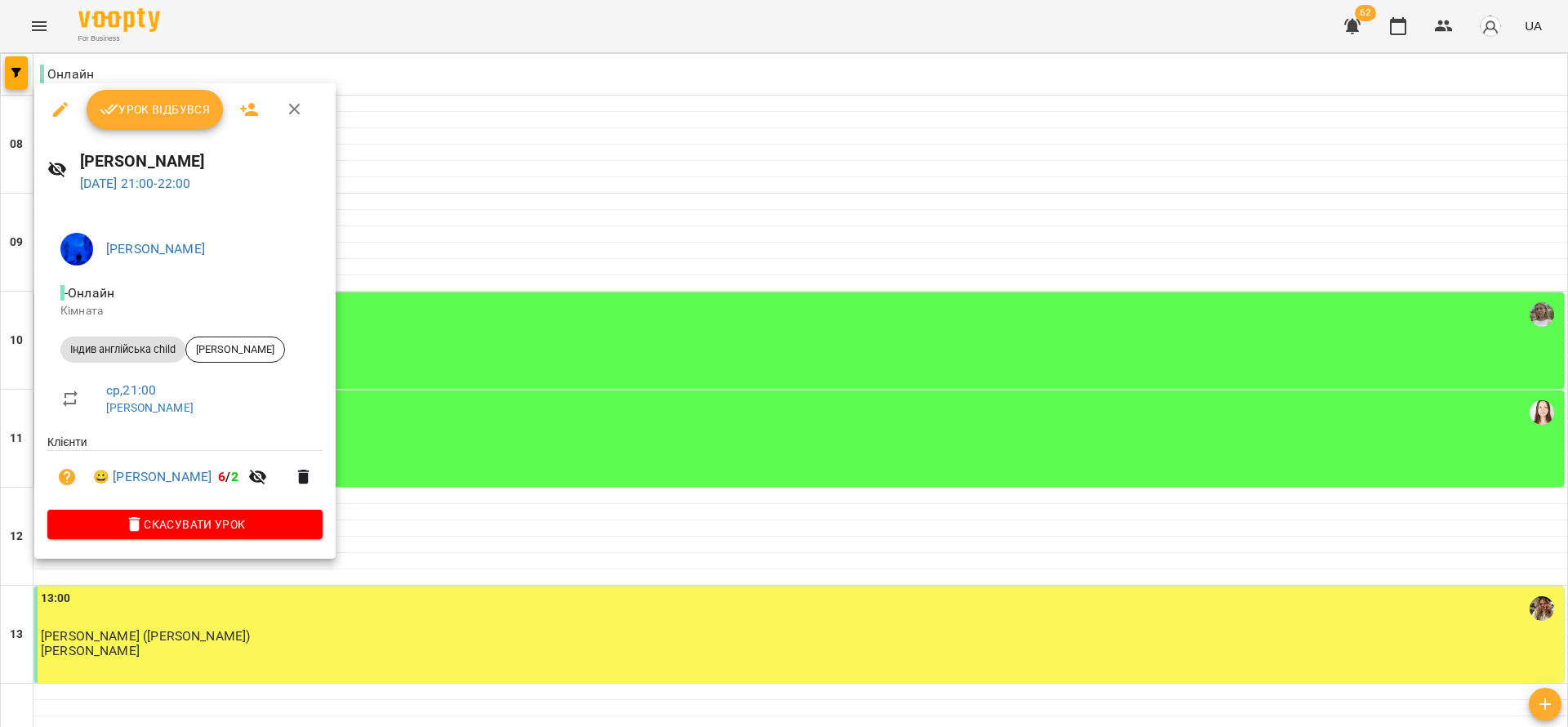
click at [195, 103] on span "Урок відбувся" at bounding box center [156, 109] width 111 height 19
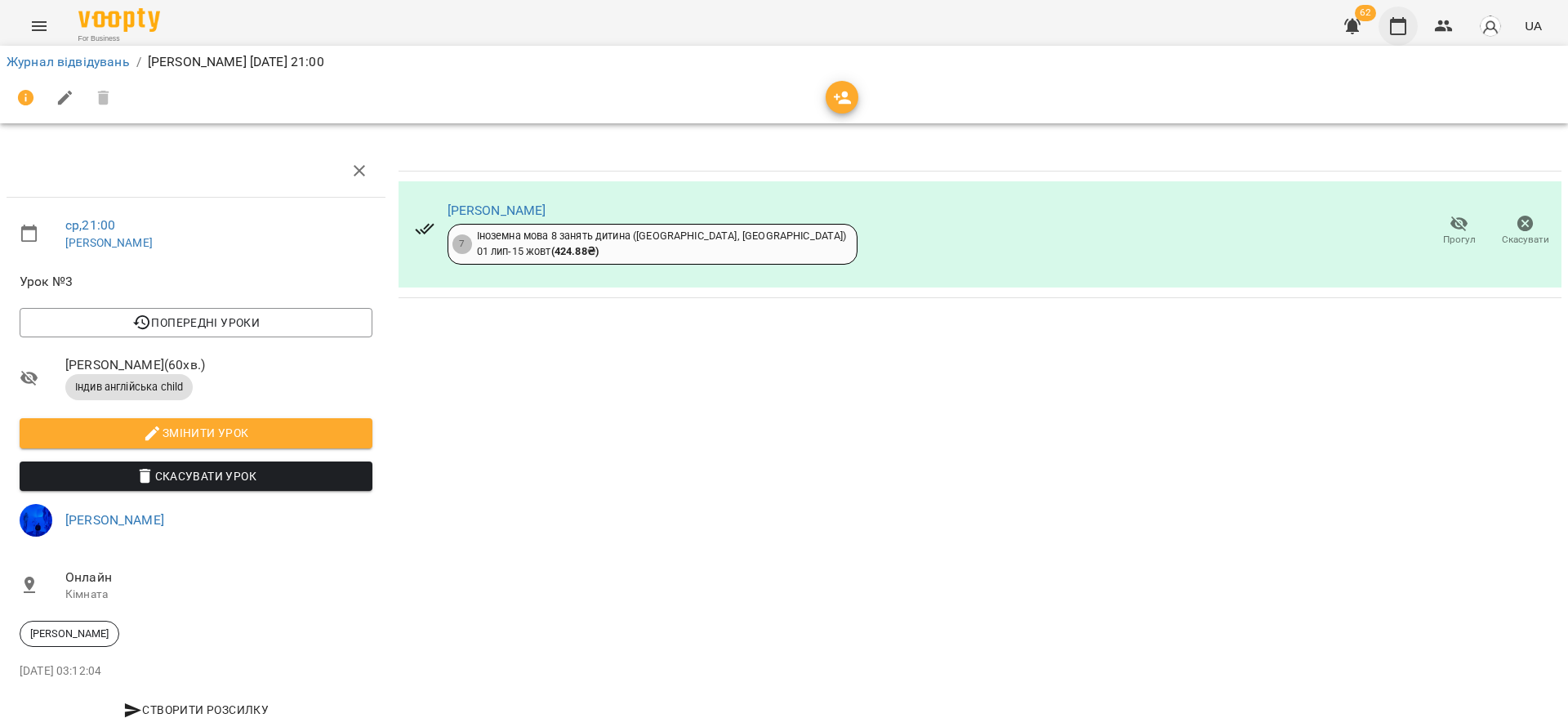
click at [1384, 23] on button "button" at bounding box center [1398, 26] width 39 height 39
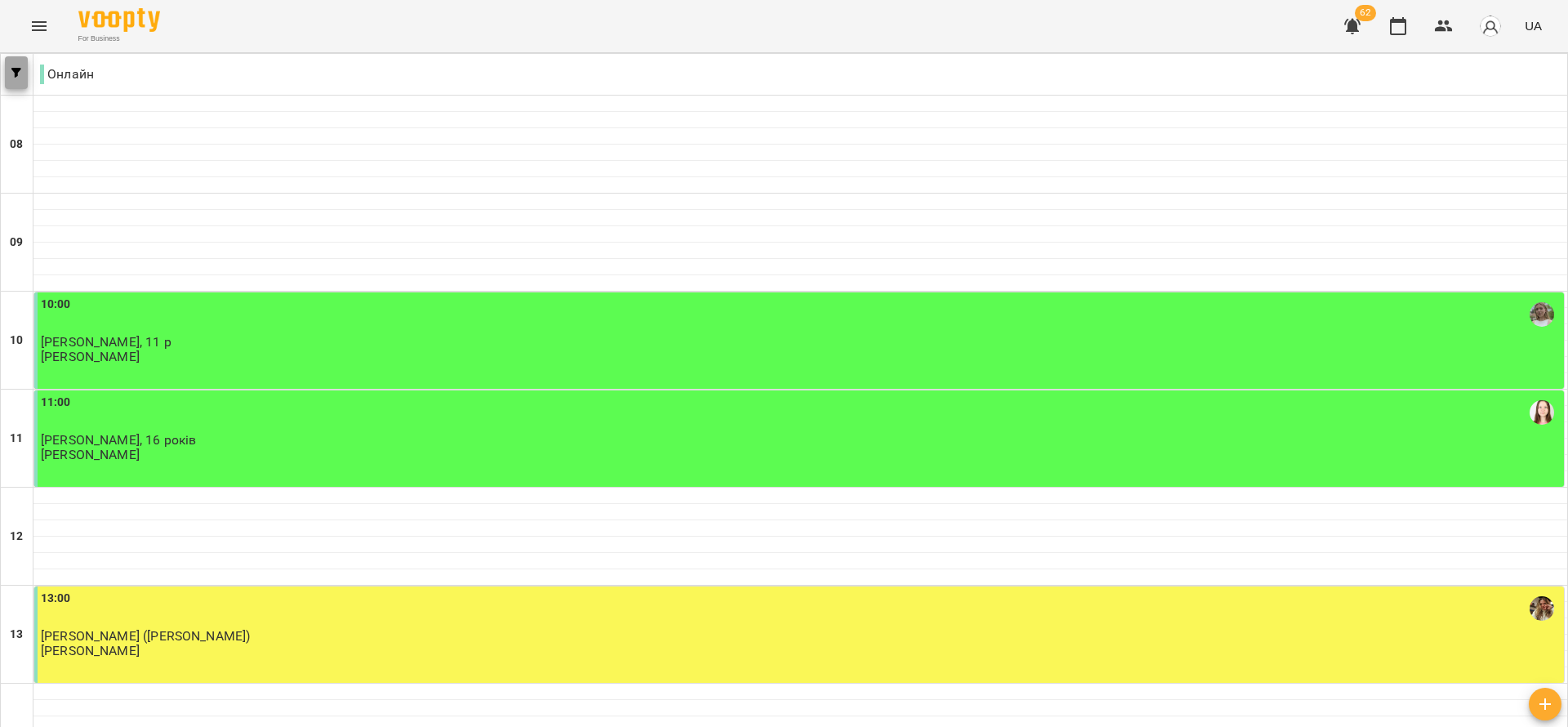
click at [9, 66] on button "button" at bounding box center [16, 73] width 23 height 33
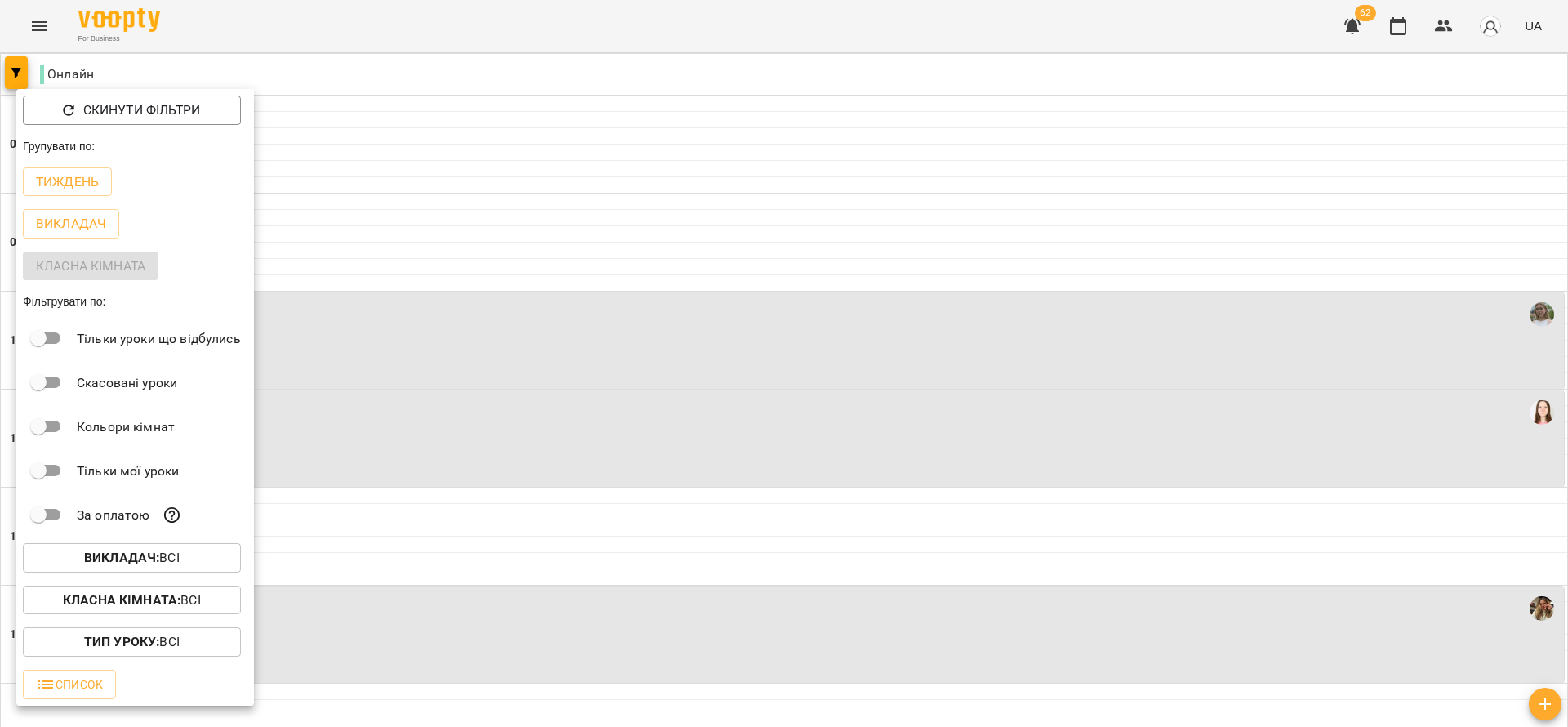
click at [562, 449] on div at bounding box center [784, 363] width 1568 height 727
